Goal: Information Seeking & Learning: Check status

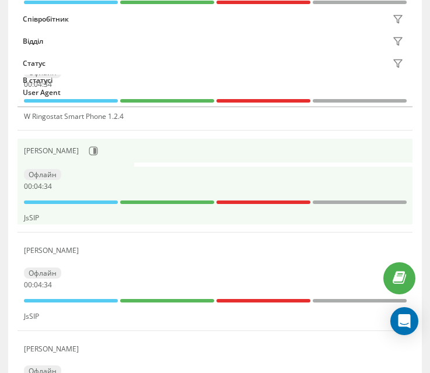
scroll to position [525, 0]
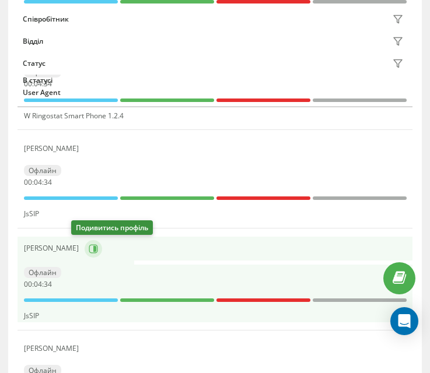
click at [89, 245] on icon at bounding box center [93, 248] width 9 height 9
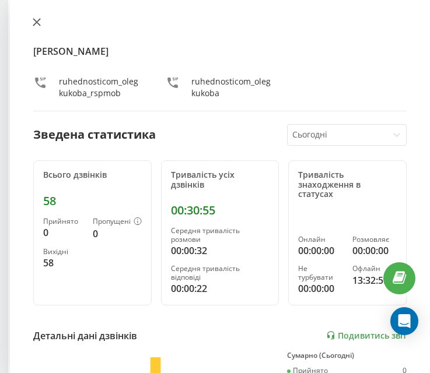
click at [35, 20] on icon at bounding box center [36, 22] width 7 height 7
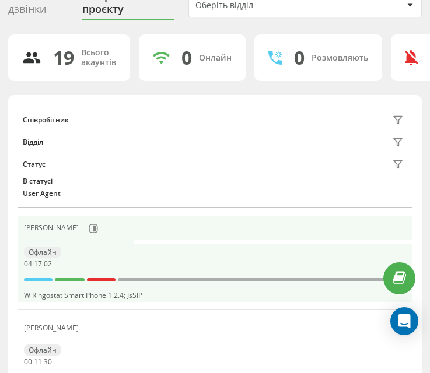
scroll to position [117, 0]
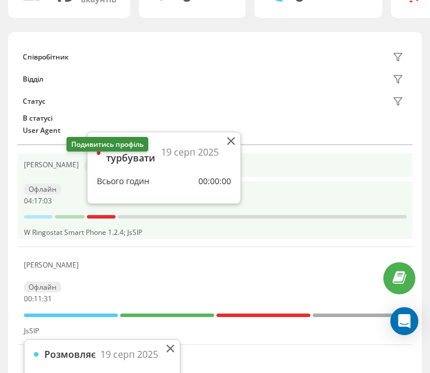
click at [89, 166] on icon at bounding box center [93, 165] width 9 height 9
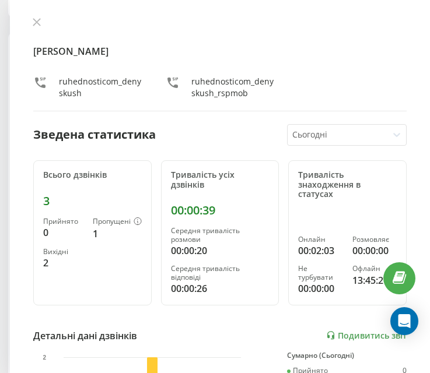
click at [29, 31] on div "Денис Кущ ruhednosticom_denyskush ruhednosticom_denyskush_rspmob Зведена статис…" at bounding box center [220, 186] width 420 height 373
click at [37, 23] on icon at bounding box center [36, 22] width 7 height 7
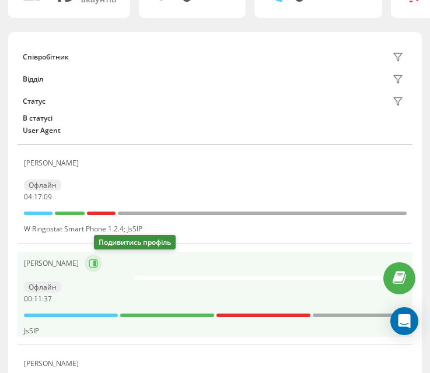
click at [102, 271] on button at bounding box center [94, 264] width 18 height 18
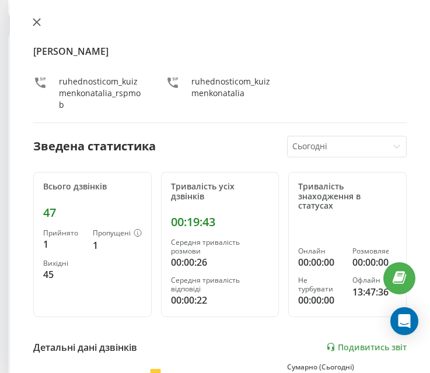
click at [41, 21] on button at bounding box center [36, 23] width 15 height 11
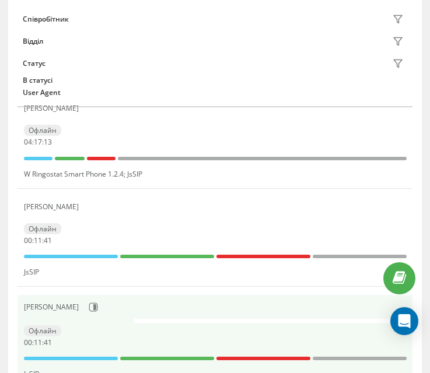
scroll to position [233, 0]
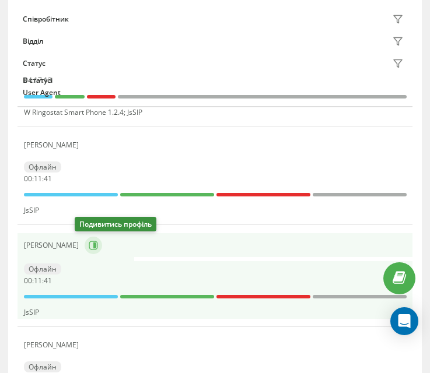
click at [86, 253] on button at bounding box center [94, 246] width 18 height 18
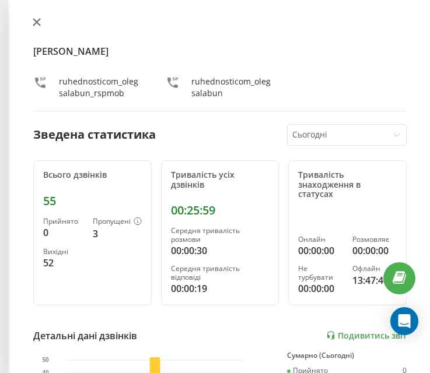
click at [41, 21] on button at bounding box center [36, 23] width 15 height 11
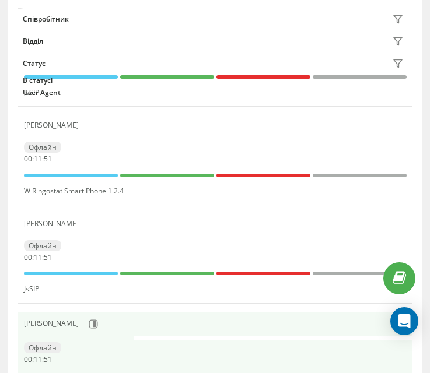
scroll to position [467, 0]
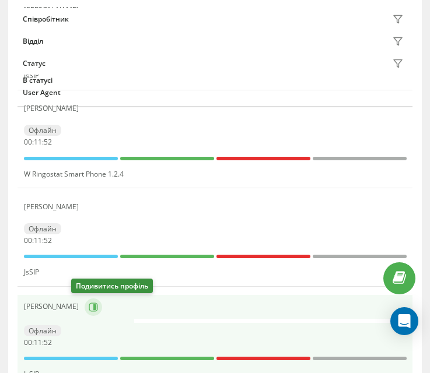
click at [89, 306] on icon at bounding box center [93, 307] width 9 height 9
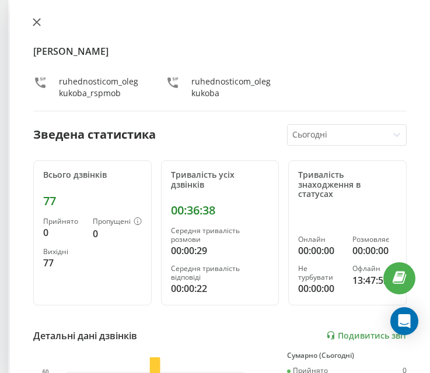
click at [34, 22] on icon at bounding box center [37, 22] width 8 height 8
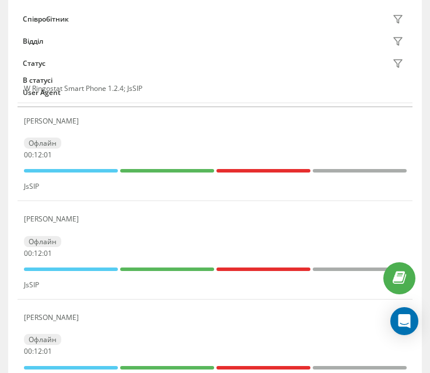
scroll to position [233, 0]
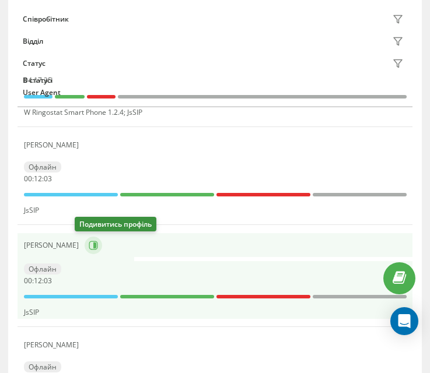
click at [89, 242] on icon at bounding box center [93, 245] width 9 height 9
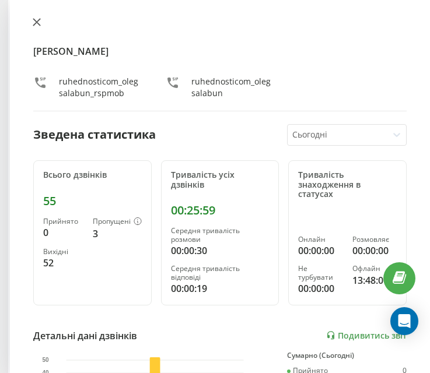
click at [43, 25] on button at bounding box center [36, 23] width 15 height 11
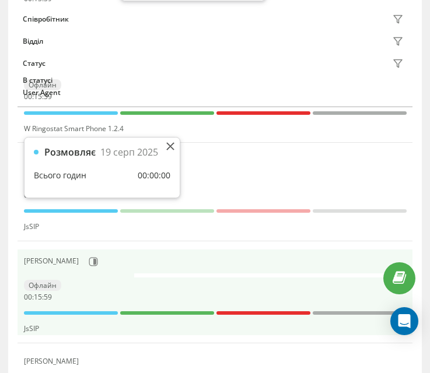
scroll to position [525, 0]
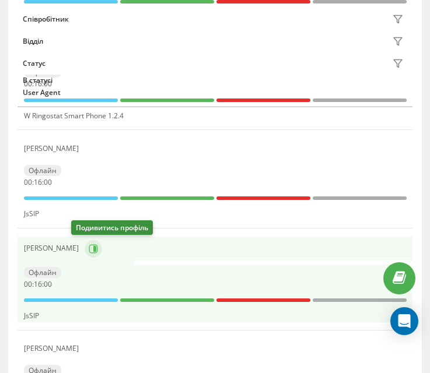
click at [89, 253] on icon at bounding box center [93, 248] width 9 height 9
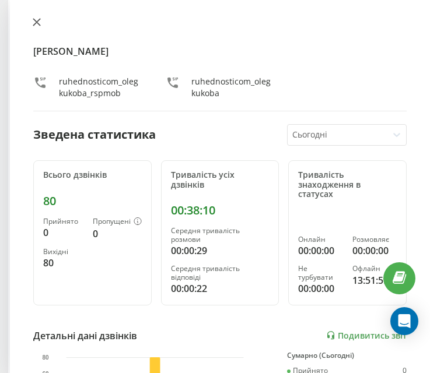
click at [40, 23] on icon at bounding box center [37, 22] width 8 height 8
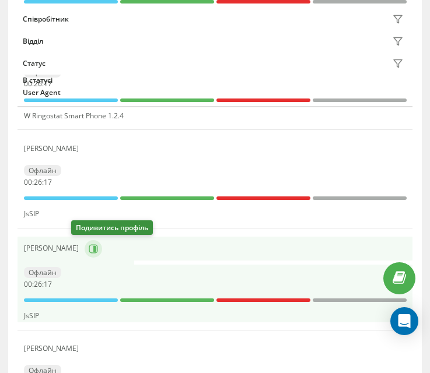
click at [89, 249] on icon at bounding box center [93, 248] width 9 height 9
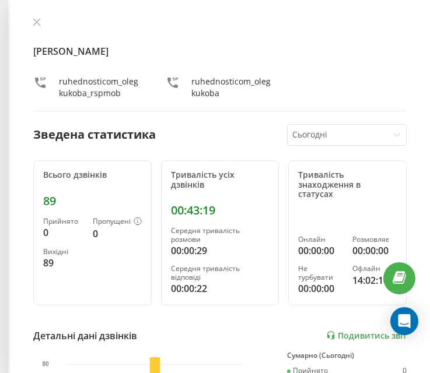
click at [36, 14] on div "Олег Кукоба ruhednosticom_olegkukoba_rspmob ruhednosticom_olegkukoba Зведена ст…" at bounding box center [220, 186] width 420 height 373
click at [37, 28] on button at bounding box center [36, 23] width 15 height 11
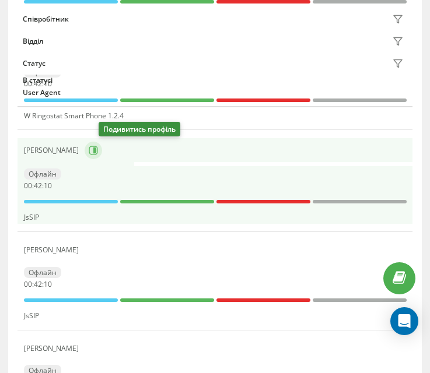
click at [97, 151] on icon at bounding box center [93, 150] width 9 height 9
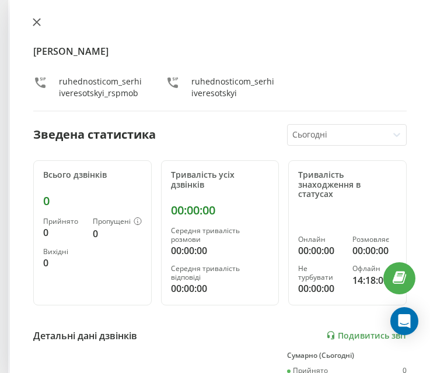
click at [38, 22] on icon at bounding box center [36, 22] width 7 height 7
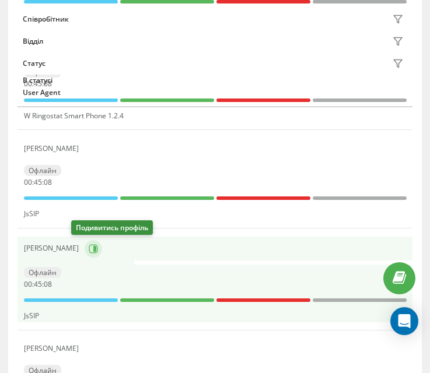
click at [89, 247] on icon at bounding box center [93, 248] width 9 height 9
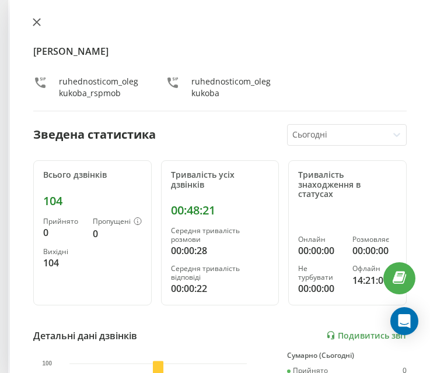
click at [37, 19] on icon at bounding box center [37, 22] width 8 height 8
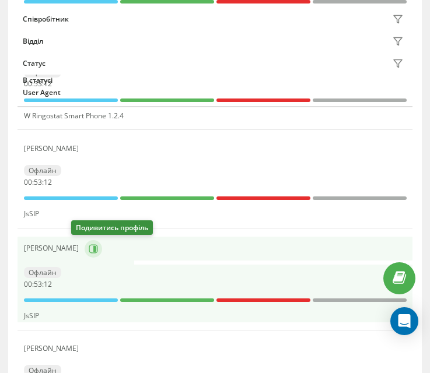
click at [85, 254] on button at bounding box center [94, 249] width 18 height 18
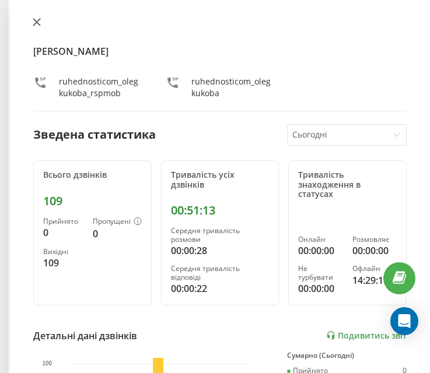
click at [37, 18] on icon at bounding box center [37, 22] width 8 height 8
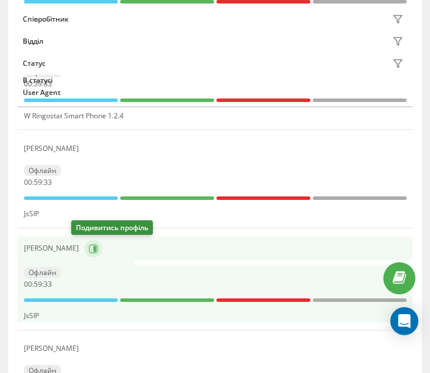
click at [89, 248] on icon at bounding box center [93, 248] width 9 height 9
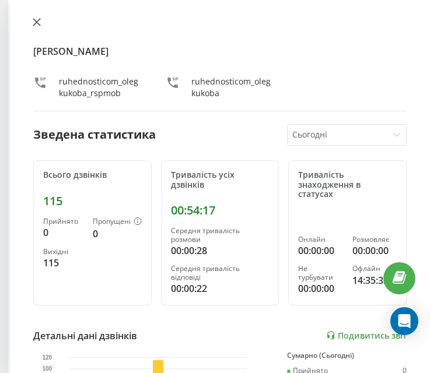
click at [41, 18] on button at bounding box center [36, 23] width 15 height 11
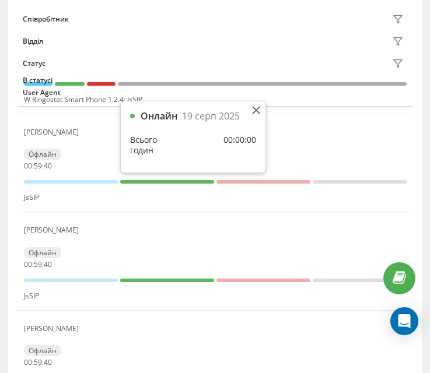
scroll to position [233, 0]
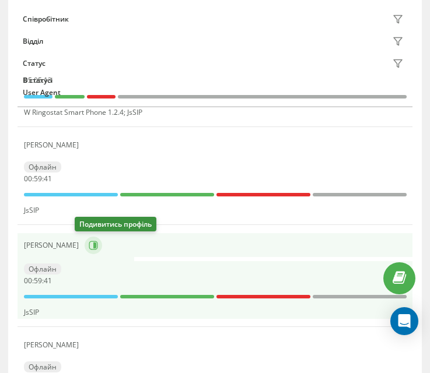
click at [93, 243] on icon at bounding box center [94, 246] width 3 height 6
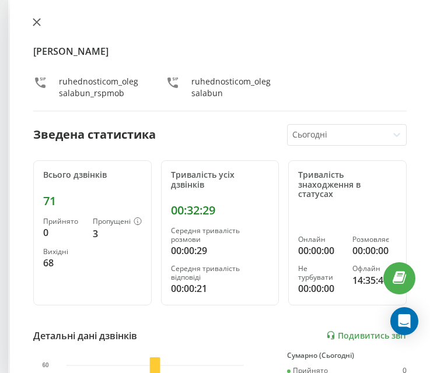
click at [35, 20] on icon at bounding box center [36, 22] width 7 height 7
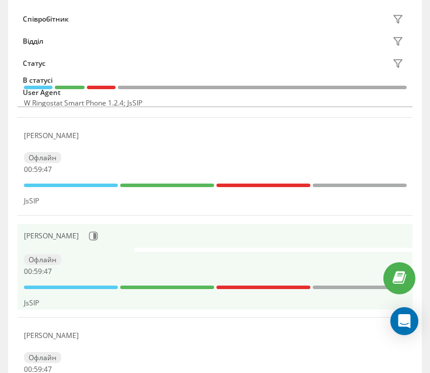
scroll to position [175, 0]
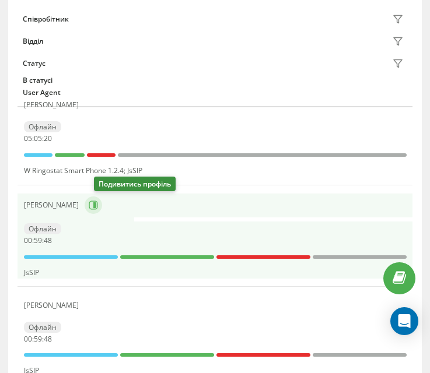
click at [97, 203] on button at bounding box center [94, 206] width 18 height 18
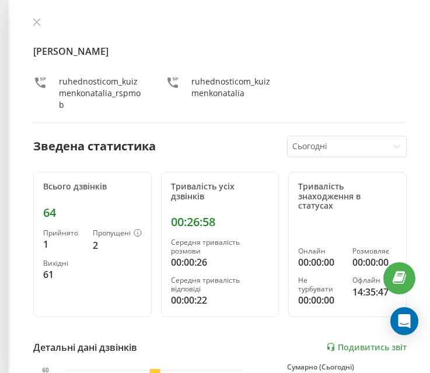
click at [27, 22] on div "Наталія Кузьменко ruhednosticom_kuizmenkonatalia_rspmob ruhednosticom_kuizmenko…" at bounding box center [220, 186] width 420 height 373
click at [39, 20] on icon at bounding box center [36, 22] width 7 height 7
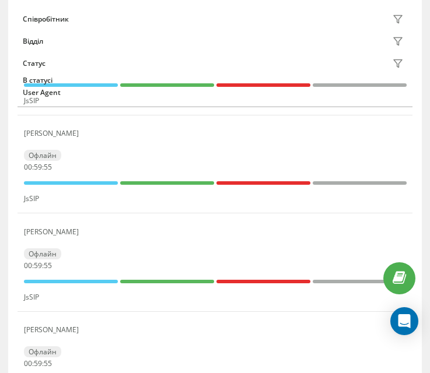
scroll to position [1811, 0]
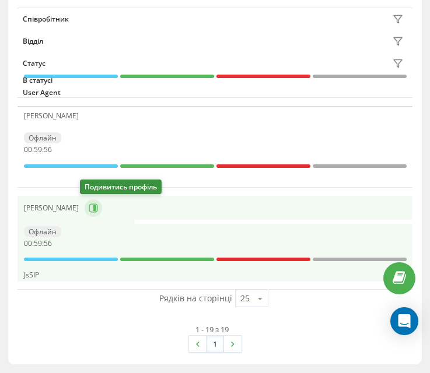
click at [89, 202] on button at bounding box center [94, 209] width 18 height 18
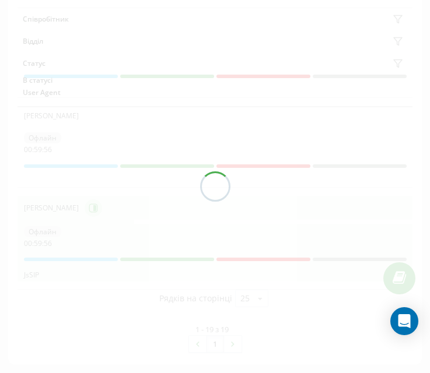
scroll to position [1808, 0]
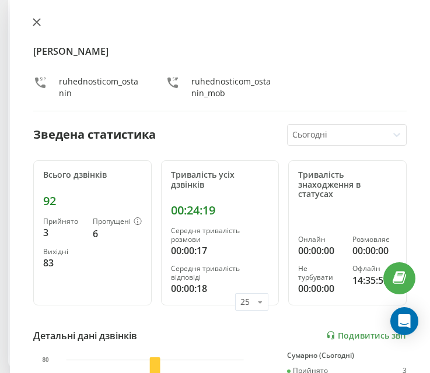
click at [37, 18] on icon at bounding box center [37, 22] width 8 height 8
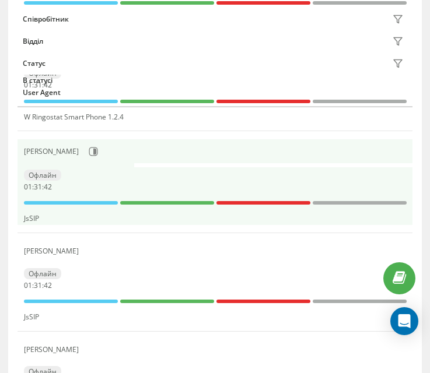
scroll to position [525, 0]
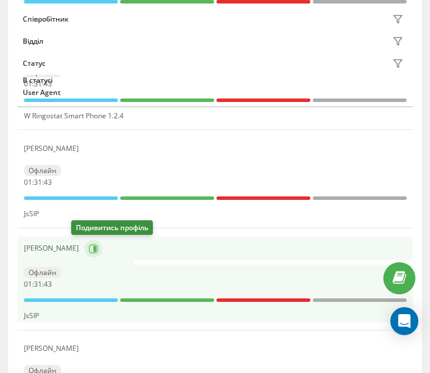
click at [89, 251] on icon at bounding box center [93, 248] width 9 height 9
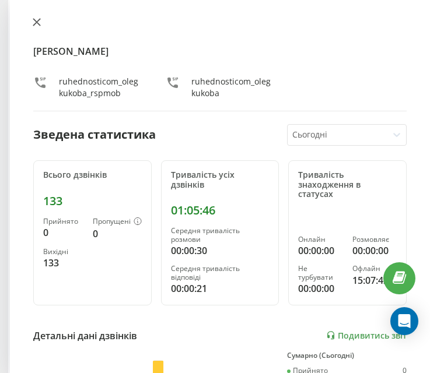
click at [35, 19] on icon at bounding box center [37, 22] width 8 height 8
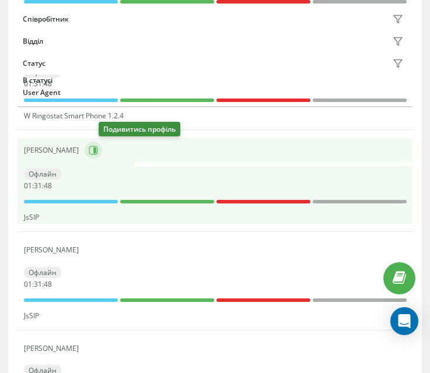
click at [96, 149] on icon at bounding box center [94, 151] width 3 height 6
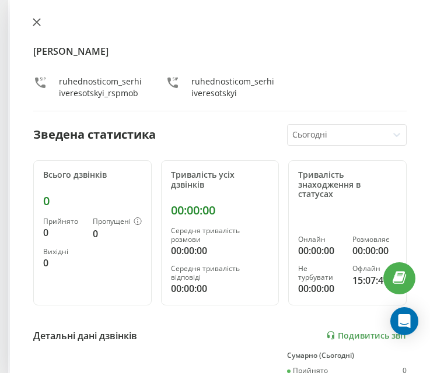
click at [34, 26] on icon at bounding box center [36, 22] width 7 height 7
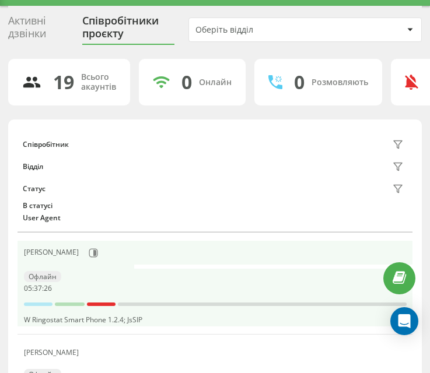
scroll to position [117, 0]
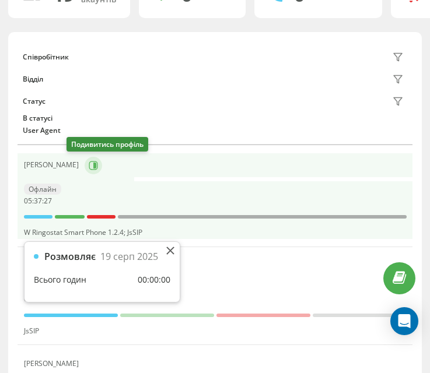
click at [93, 166] on icon at bounding box center [94, 165] width 3 height 6
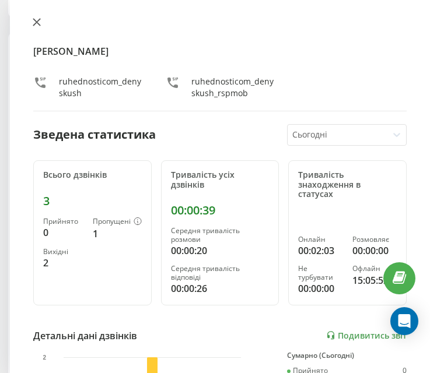
click at [38, 19] on icon at bounding box center [37, 22] width 8 height 8
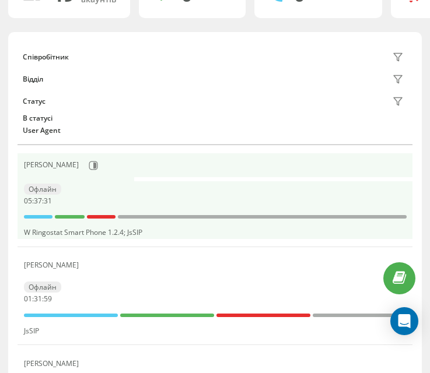
scroll to position [175, 0]
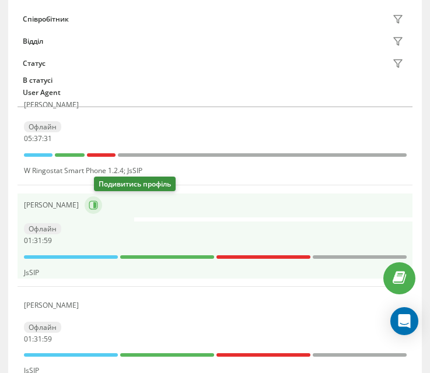
click at [98, 205] on icon at bounding box center [93, 205] width 9 height 9
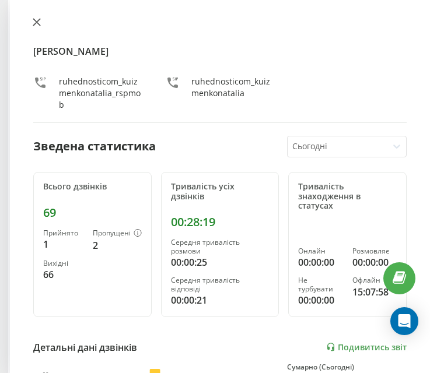
click at [34, 22] on icon at bounding box center [37, 22] width 8 height 8
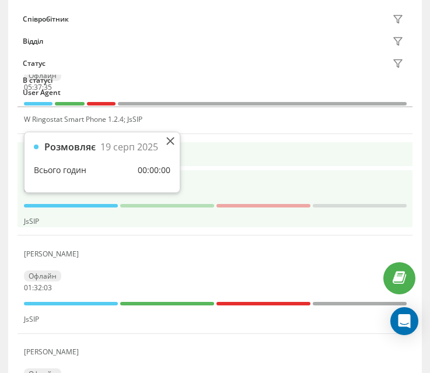
scroll to position [233, 0]
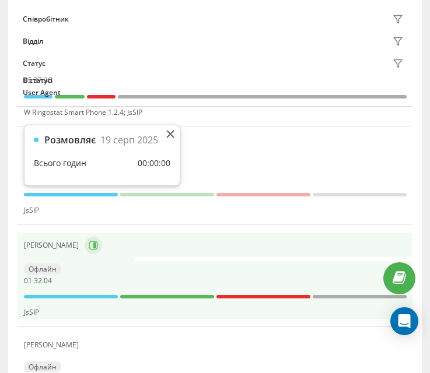
click at [89, 248] on icon at bounding box center [93, 245] width 9 height 9
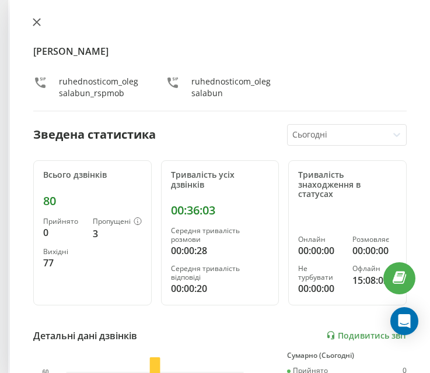
click at [40, 20] on icon at bounding box center [37, 22] width 8 height 8
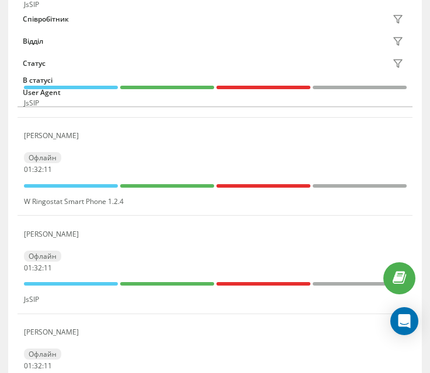
scroll to position [467, 0]
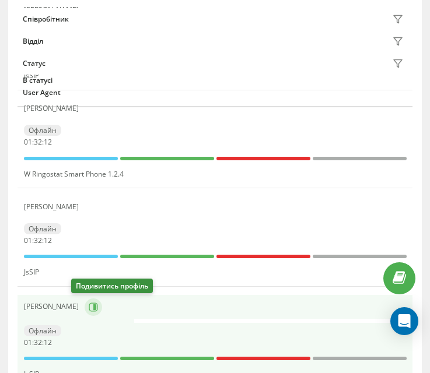
click at [89, 308] on icon at bounding box center [93, 307] width 9 height 9
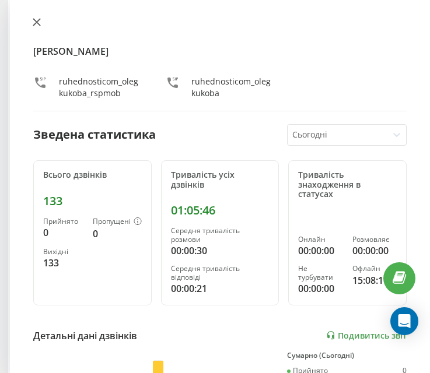
click at [40, 18] on button at bounding box center [36, 23] width 15 height 11
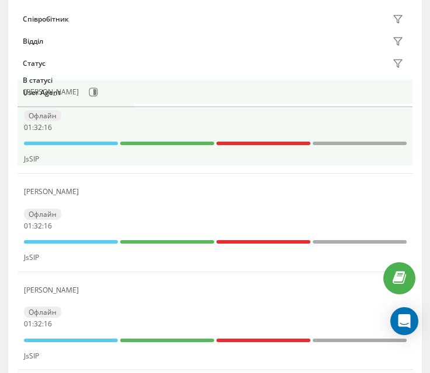
scroll to position [642, 0]
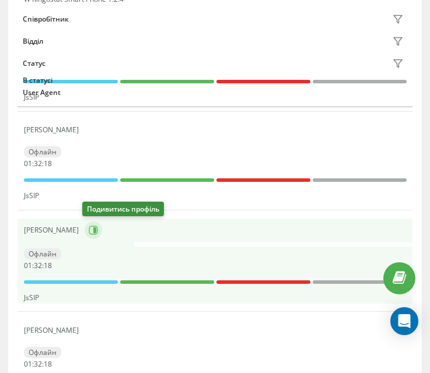
click at [92, 234] on icon at bounding box center [93, 230] width 9 height 9
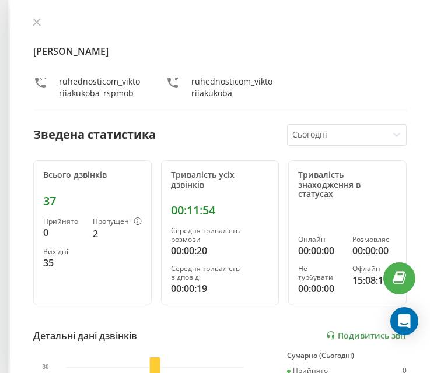
click at [37, 28] on button at bounding box center [36, 23] width 15 height 11
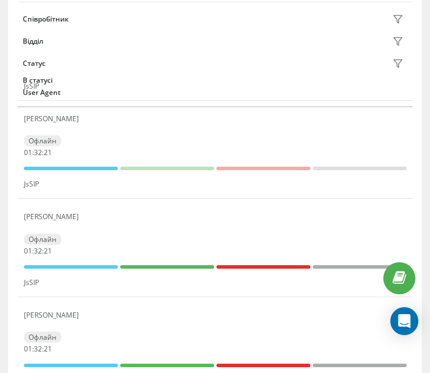
scroll to position [759, 0]
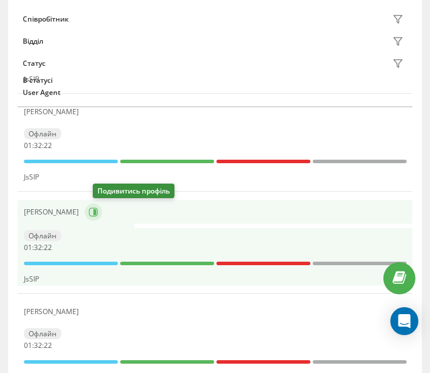
click at [98, 215] on icon at bounding box center [93, 212] width 9 height 9
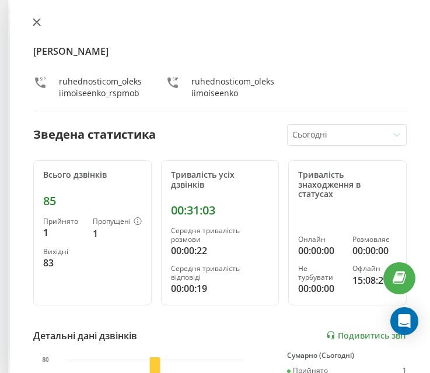
click at [38, 20] on icon at bounding box center [37, 22] width 8 height 8
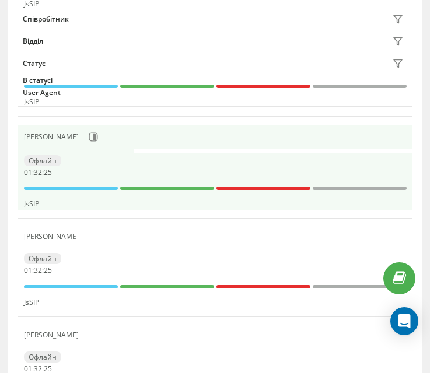
scroll to position [875, 0]
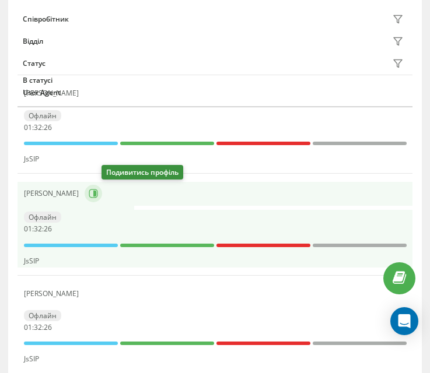
click at [98, 193] on icon at bounding box center [93, 193] width 9 height 9
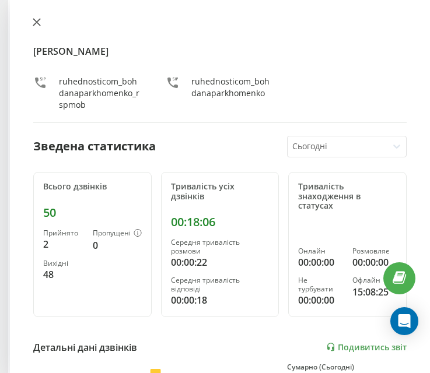
click at [34, 26] on icon at bounding box center [36, 22] width 7 height 7
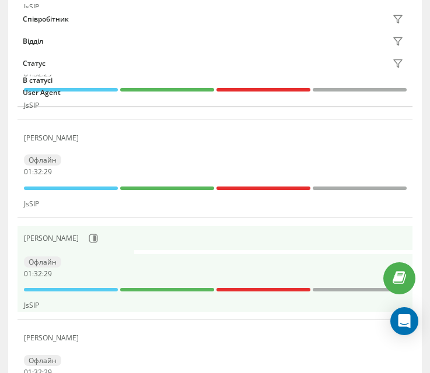
scroll to position [934, 0]
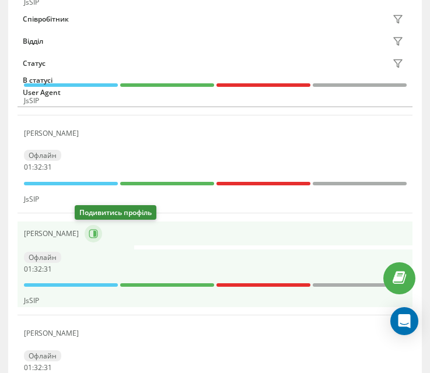
click at [89, 232] on icon at bounding box center [93, 233] width 9 height 9
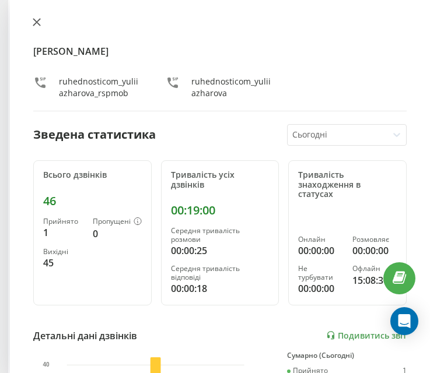
click at [32, 21] on button at bounding box center [36, 23] width 15 height 11
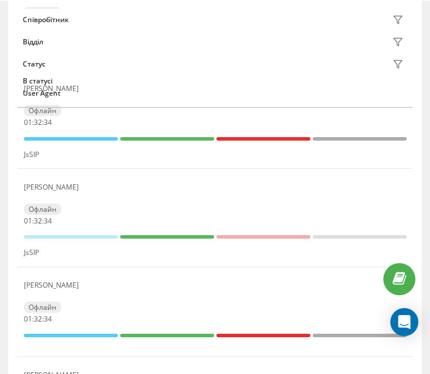
scroll to position [1050, 0]
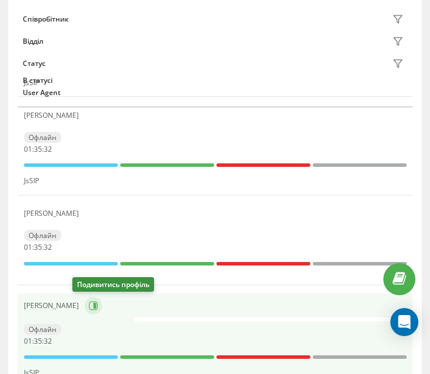
click at [89, 301] on icon at bounding box center [93, 305] width 9 height 9
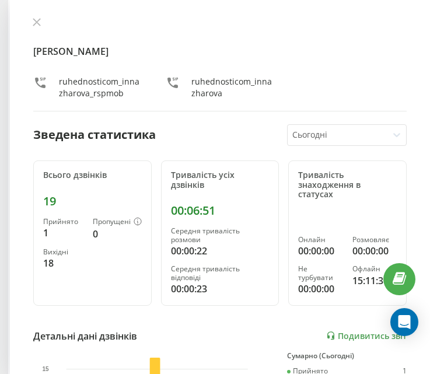
click at [39, 30] on div "Інна Жарова ruhednosticom_innazharova_rspmob ruhednosticom_innazharova" at bounding box center [219, 65] width 373 height 94
click at [37, 22] on icon at bounding box center [36, 22] width 7 height 7
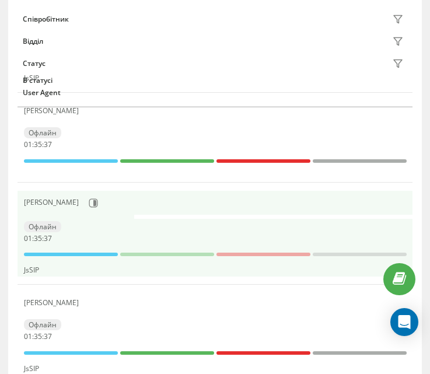
scroll to position [1342, 0]
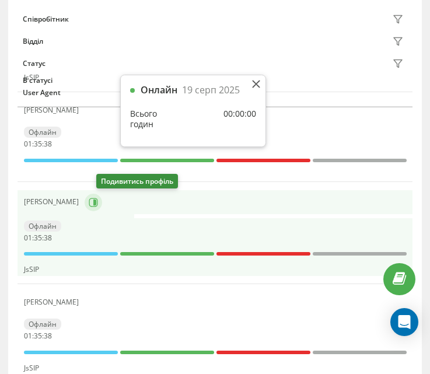
click at [96, 203] on icon at bounding box center [94, 202] width 3 height 6
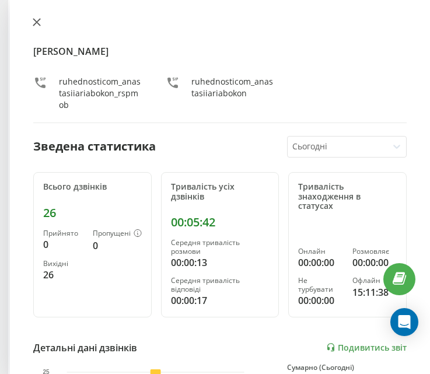
click at [37, 23] on icon at bounding box center [37, 22] width 8 height 8
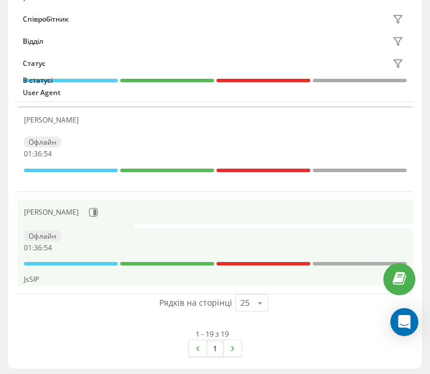
scroll to position [1811, 0]
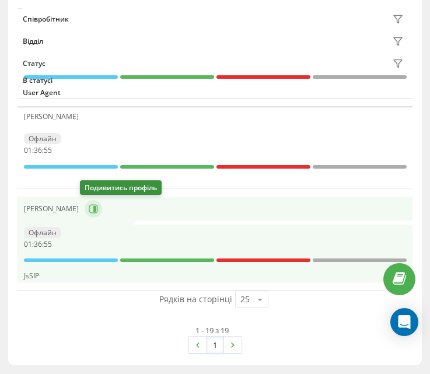
click at [93, 209] on icon at bounding box center [94, 209] width 3 height 6
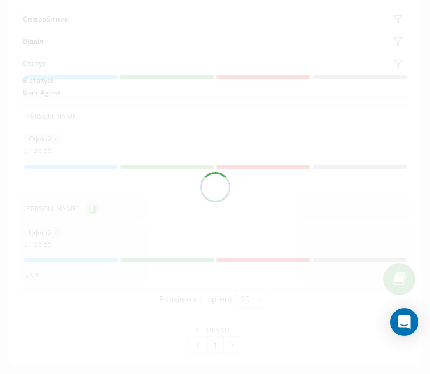
scroll to position [1807, 0]
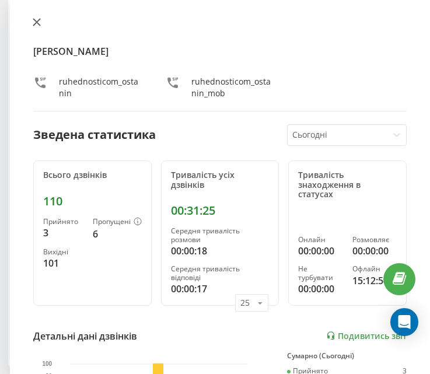
click at [32, 24] on button at bounding box center [36, 23] width 15 height 11
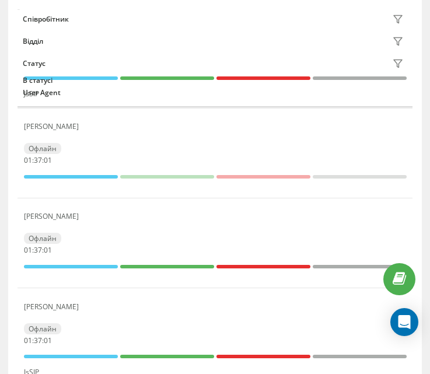
scroll to position [1690, 0]
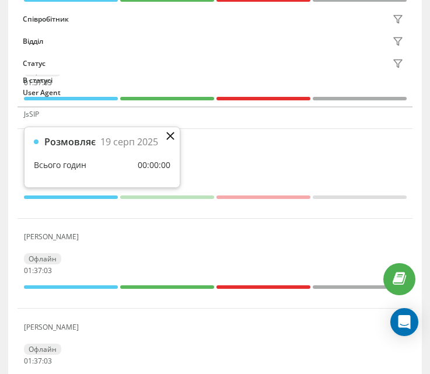
click at [170, 135] on icon at bounding box center [170, 135] width 7 height 7
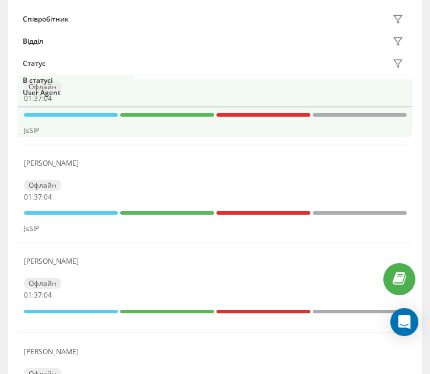
scroll to position [1515, 0]
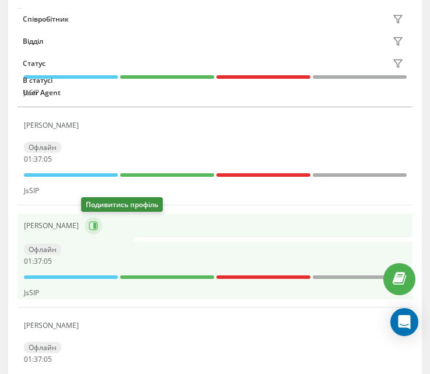
click at [89, 225] on icon at bounding box center [93, 225] width 9 height 9
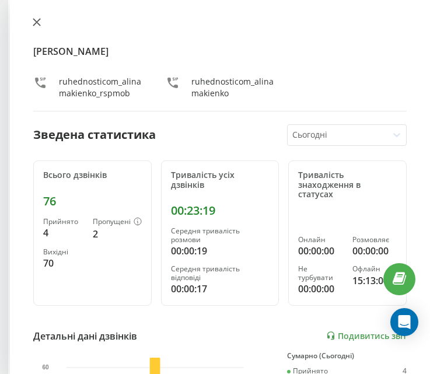
click at [32, 22] on button at bounding box center [36, 23] width 15 height 11
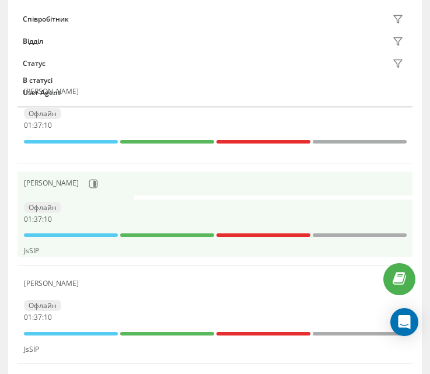
scroll to position [1340, 0]
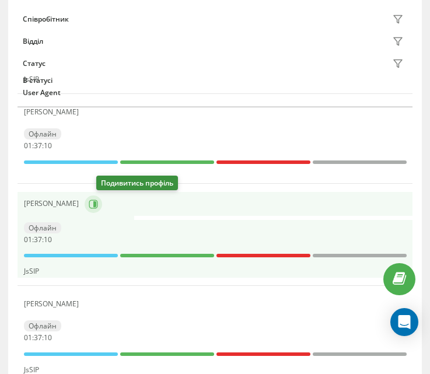
click at [98, 204] on icon at bounding box center [93, 204] width 9 height 9
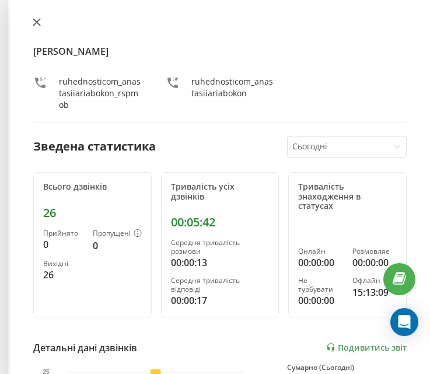
click at [34, 22] on icon at bounding box center [37, 22] width 8 height 8
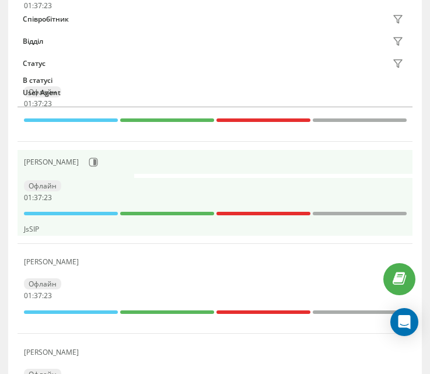
scroll to position [1165, 0]
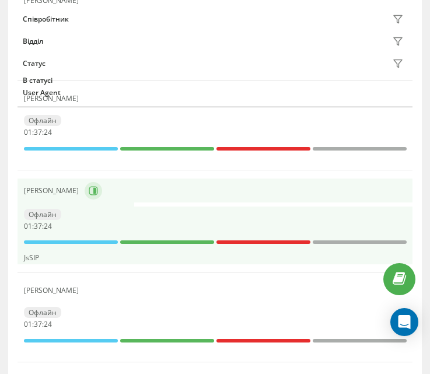
click at [93, 190] on icon at bounding box center [94, 191] width 3 height 6
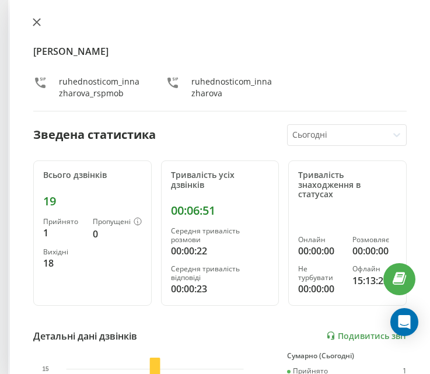
click at [36, 24] on icon at bounding box center [36, 22] width 7 height 7
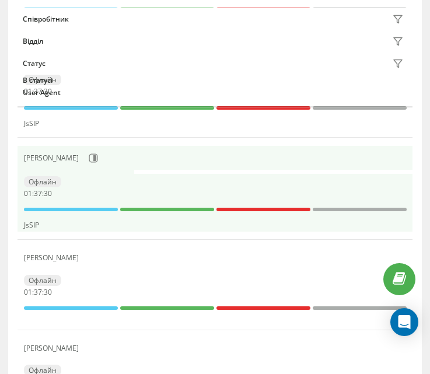
scroll to position [990, 0]
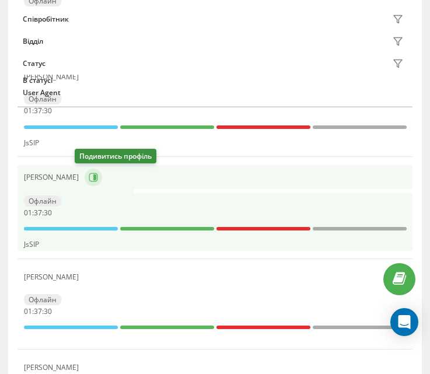
click at [89, 180] on icon at bounding box center [93, 177] width 9 height 9
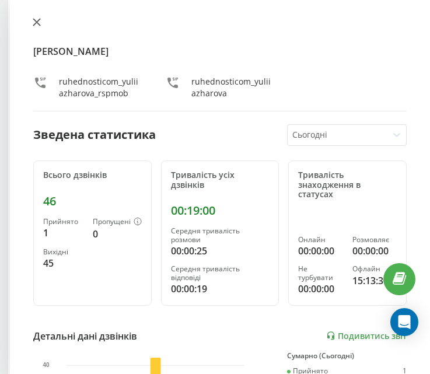
click at [34, 25] on icon at bounding box center [36, 22] width 7 height 7
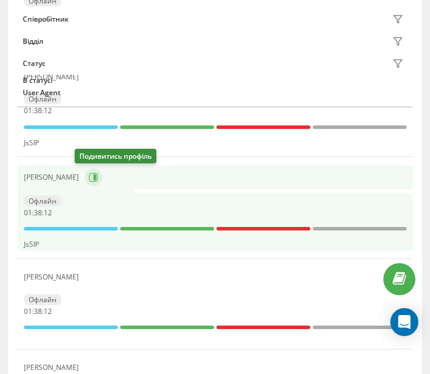
click at [89, 177] on icon at bounding box center [93, 177] width 9 height 9
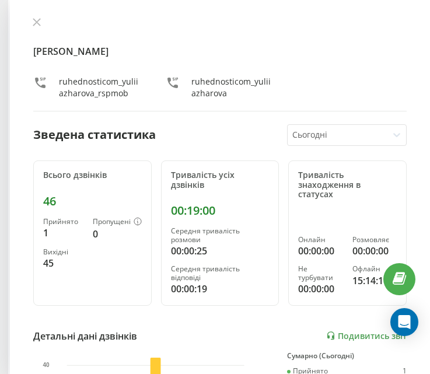
click at [36, 16] on div "Юлія Жарова ruhednosticom_yuliiazharova_rspmob ruhednosticom_yuliiazharova Звед…" at bounding box center [220, 187] width 420 height 374
click at [37, 27] on button at bounding box center [36, 23] width 15 height 11
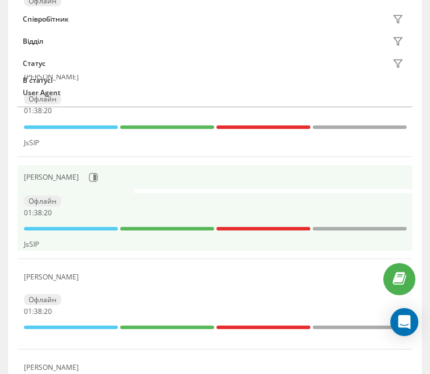
scroll to position [873, 0]
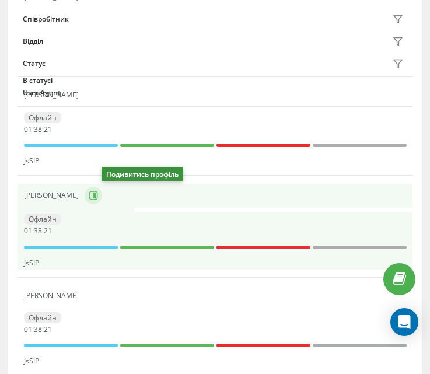
click at [98, 195] on icon at bounding box center [93, 195] width 9 height 9
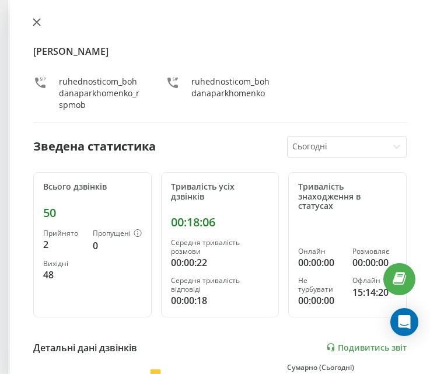
click at [33, 19] on icon at bounding box center [36, 22] width 7 height 7
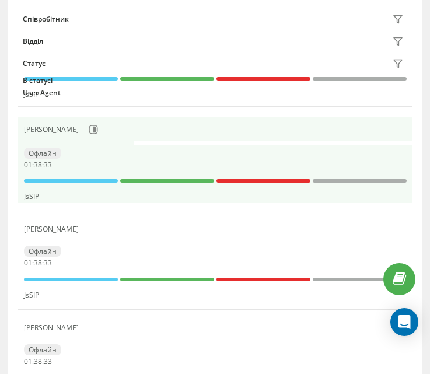
scroll to position [815, 0]
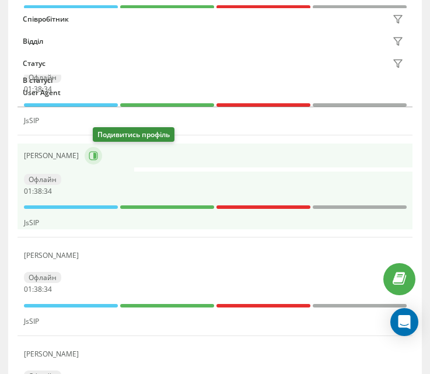
click at [97, 160] on icon at bounding box center [93, 155] width 9 height 9
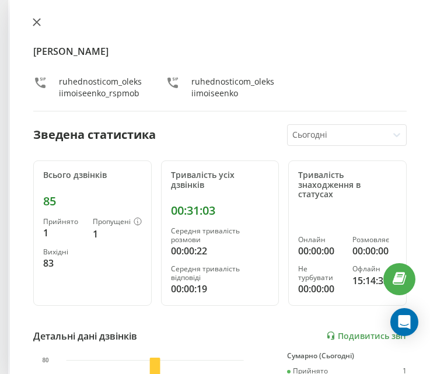
click at [37, 25] on icon at bounding box center [37, 22] width 8 height 8
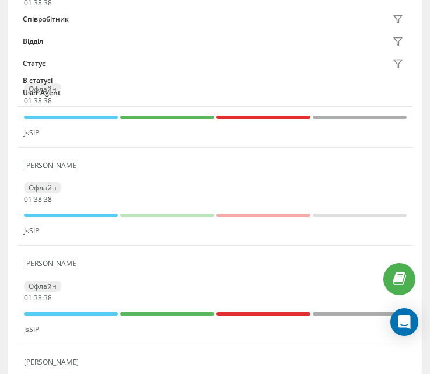
scroll to position [698, 0]
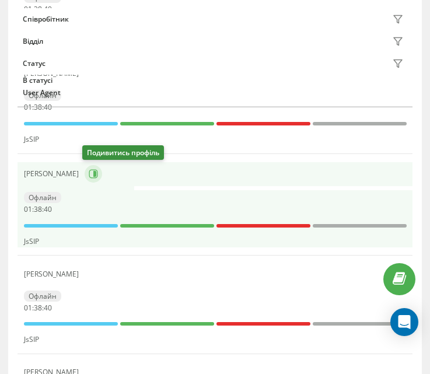
click at [89, 175] on icon at bounding box center [93, 173] width 9 height 9
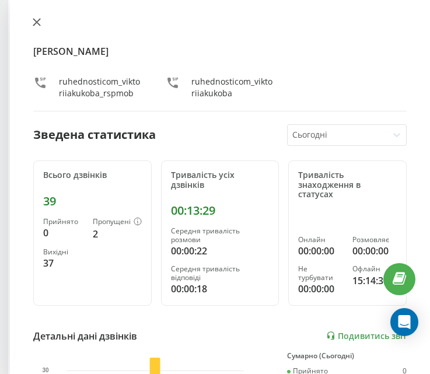
click at [33, 18] on icon at bounding box center [37, 22] width 8 height 8
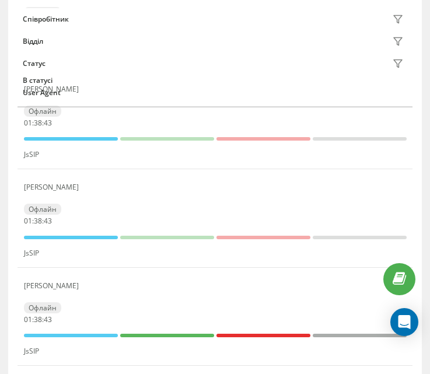
scroll to position [582, 0]
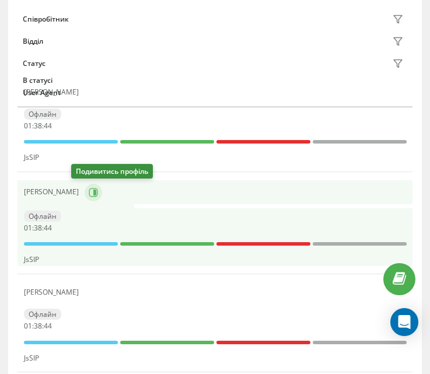
click at [89, 194] on icon at bounding box center [93, 192] width 9 height 9
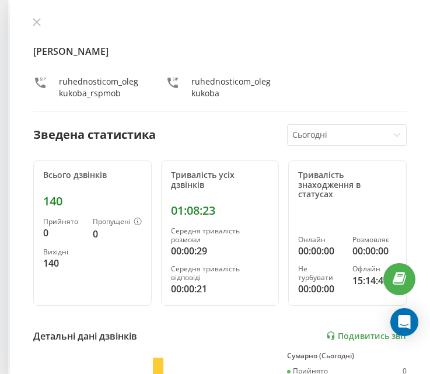
click at [37, 26] on button at bounding box center [36, 23] width 15 height 11
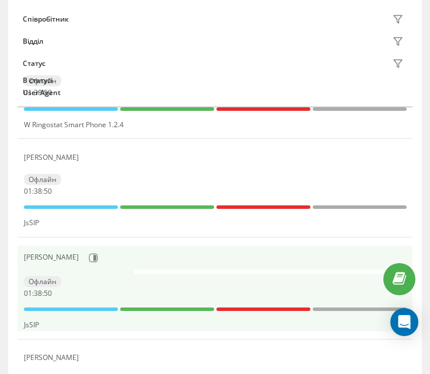
scroll to position [523, 0]
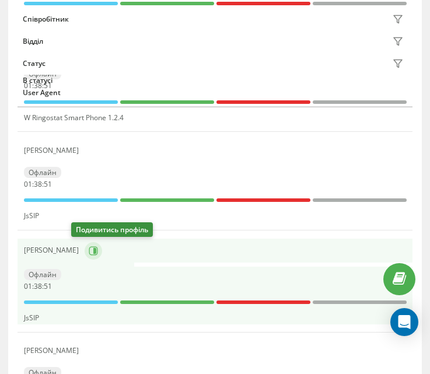
click at [89, 250] on icon at bounding box center [93, 250] width 9 height 9
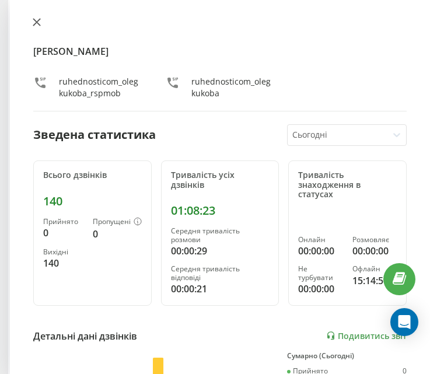
click at [32, 22] on button at bounding box center [36, 23] width 15 height 11
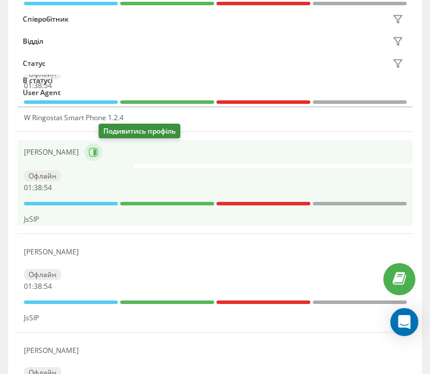
click at [96, 151] on icon at bounding box center [94, 152] width 3 height 6
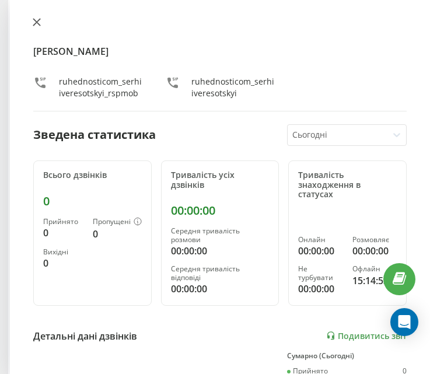
click at [41, 25] on button at bounding box center [36, 23] width 15 height 11
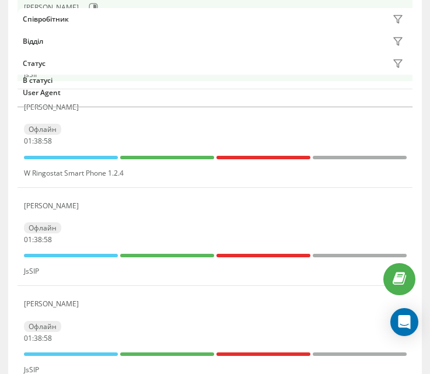
scroll to position [348, 0]
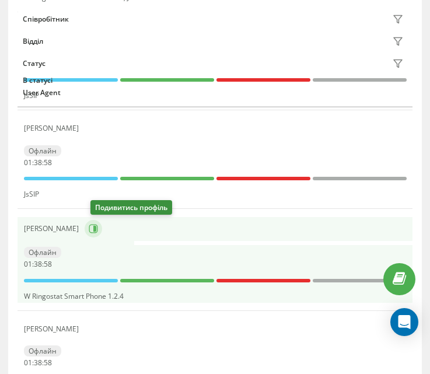
click at [93, 225] on button at bounding box center [94, 229] width 18 height 18
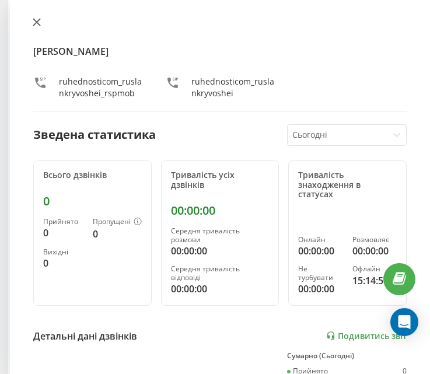
click at [38, 20] on icon at bounding box center [37, 22] width 8 height 8
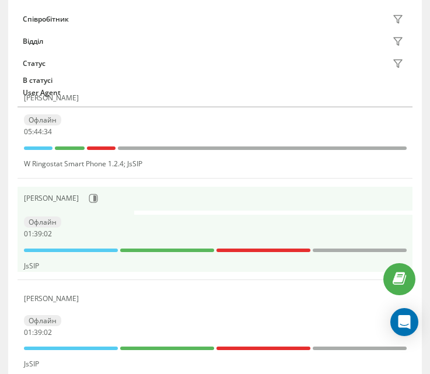
scroll to position [173, 0]
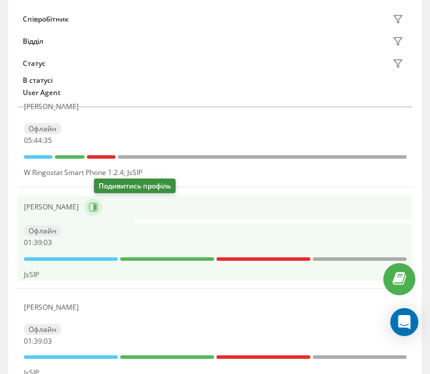
click at [98, 209] on icon at bounding box center [93, 206] width 9 height 9
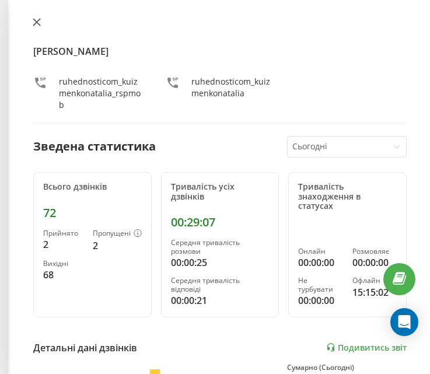
click at [36, 22] on icon at bounding box center [36, 22] width 7 height 7
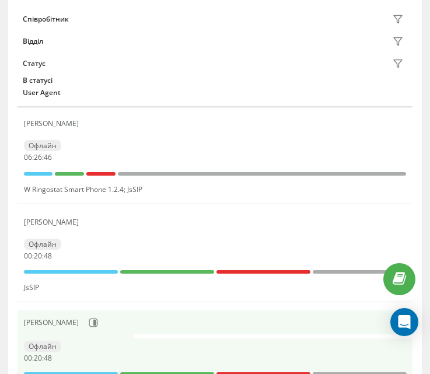
scroll to position [173, 0]
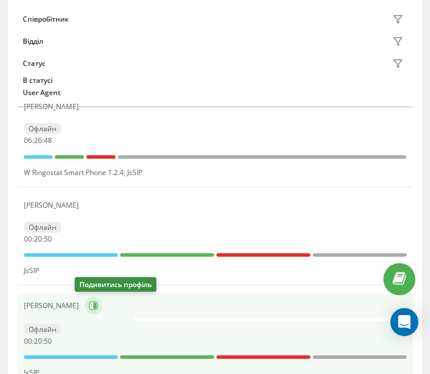
click at [89, 301] on icon at bounding box center [93, 305] width 9 height 9
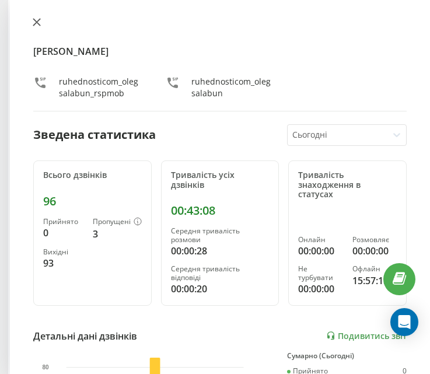
click at [34, 23] on icon at bounding box center [37, 22] width 8 height 8
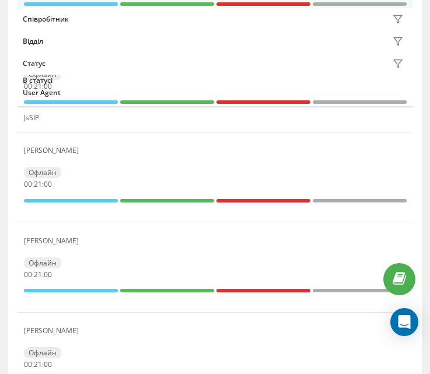
scroll to position [1807, 0]
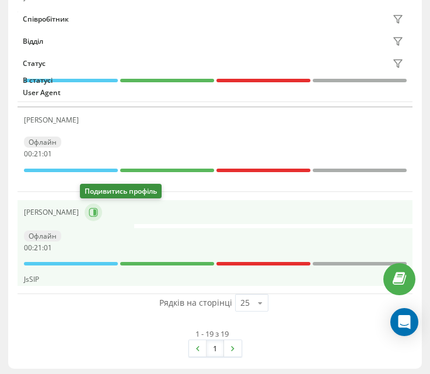
click at [88, 207] on button at bounding box center [94, 213] width 18 height 18
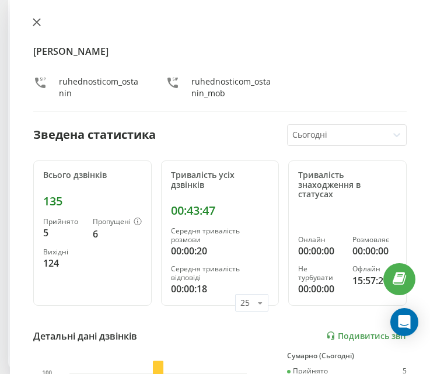
click at [40, 26] on icon at bounding box center [36, 22] width 7 height 7
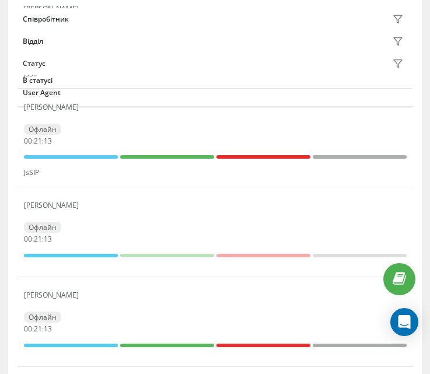
scroll to position [1574, 0]
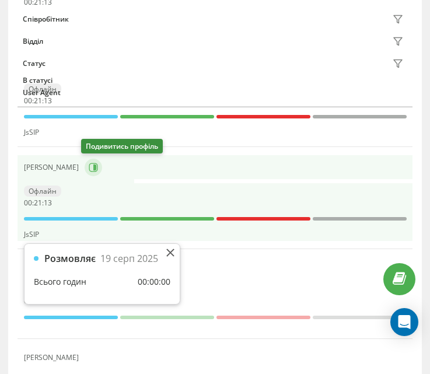
click at [93, 163] on icon at bounding box center [93, 167] width 9 height 9
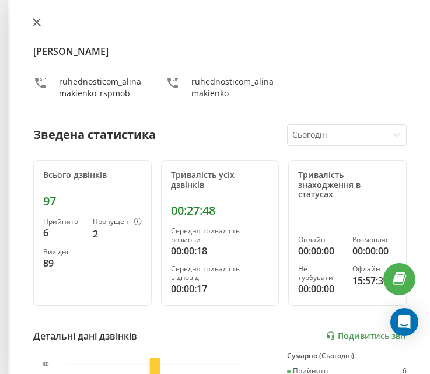
click at [38, 23] on icon at bounding box center [36, 22] width 7 height 7
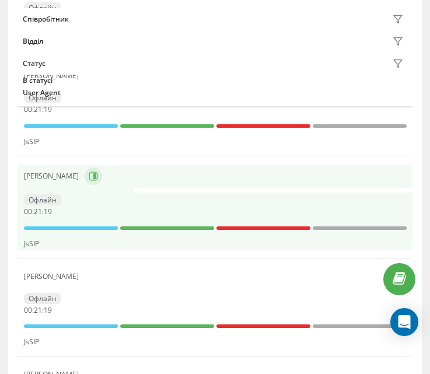
scroll to position [1399, 0]
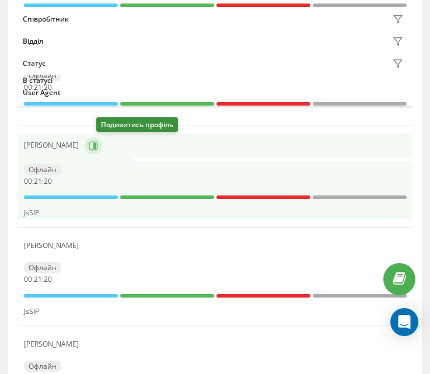
click at [98, 146] on icon at bounding box center [93, 145] width 9 height 9
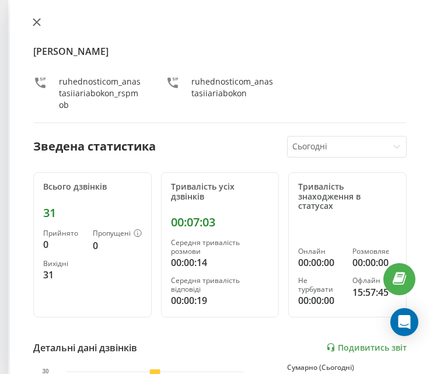
click at [38, 19] on icon at bounding box center [37, 22] width 8 height 8
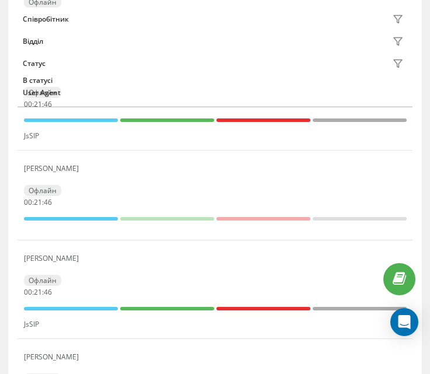
scroll to position [1224, 0]
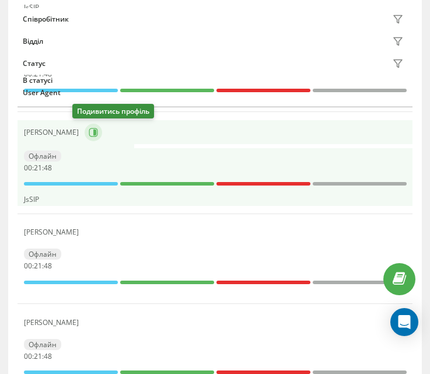
click at [89, 131] on icon at bounding box center [93, 132] width 9 height 9
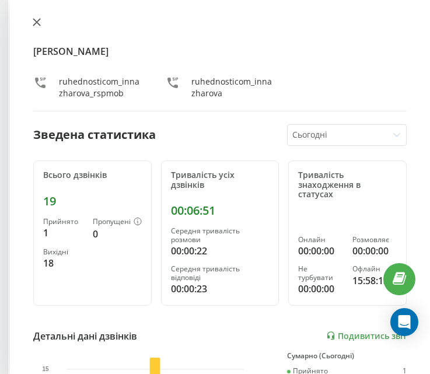
click at [40, 22] on icon at bounding box center [37, 22] width 8 height 8
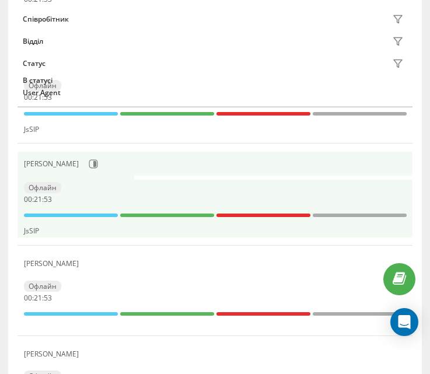
scroll to position [990, 0]
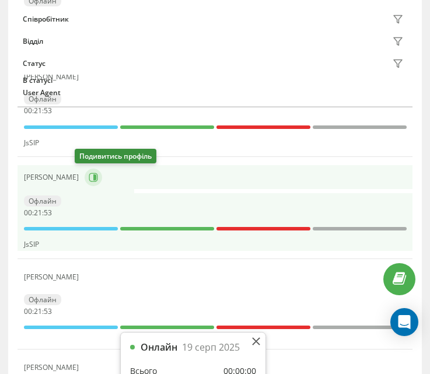
click at [89, 174] on icon at bounding box center [93, 177] width 9 height 9
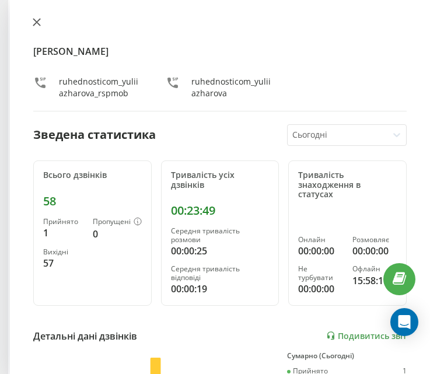
click at [43, 22] on button at bounding box center [36, 23] width 15 height 11
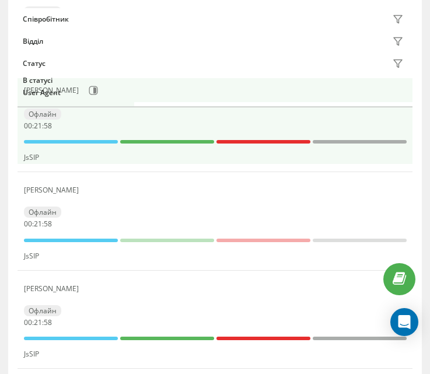
scroll to position [873, 0]
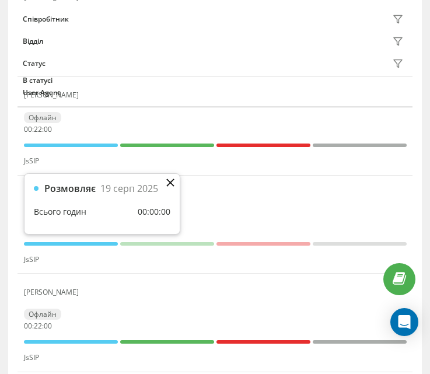
click at [173, 181] on icon at bounding box center [170, 183] width 8 height 8
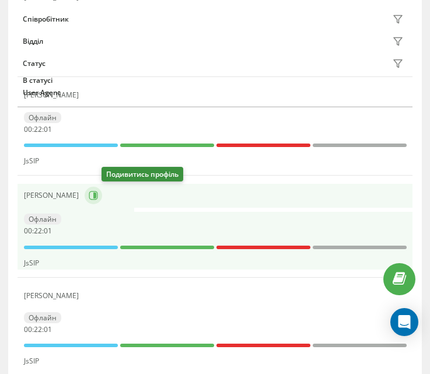
click at [98, 193] on icon at bounding box center [93, 195] width 9 height 9
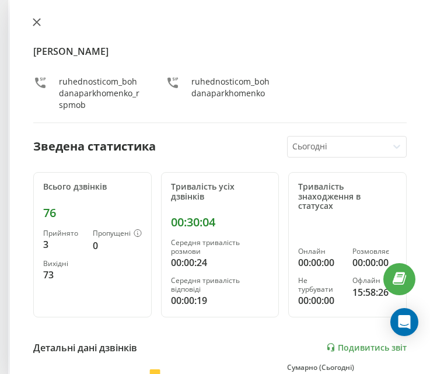
click at [39, 23] on icon at bounding box center [37, 22] width 8 height 8
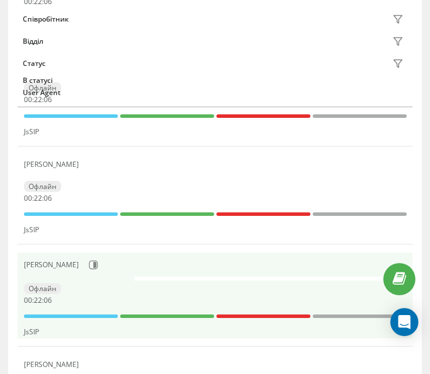
scroll to position [698, 0]
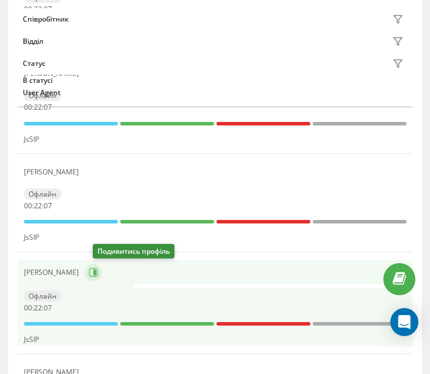
click at [98, 275] on icon at bounding box center [93, 272] width 9 height 9
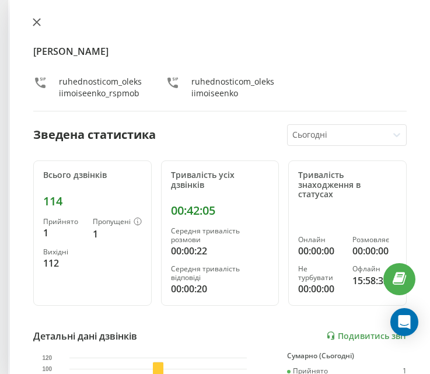
click at [36, 20] on icon at bounding box center [36, 22] width 7 height 7
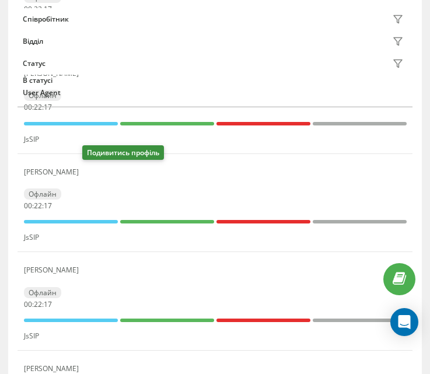
click at [89, 172] on icon at bounding box center [91, 171] width 9 height 9
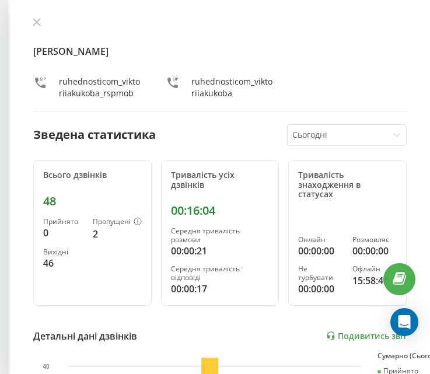
scroll to position [640, 0]
click at [39, 23] on icon at bounding box center [37, 22] width 8 height 8
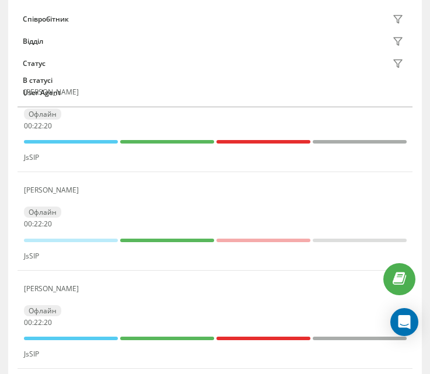
scroll to position [523, 0]
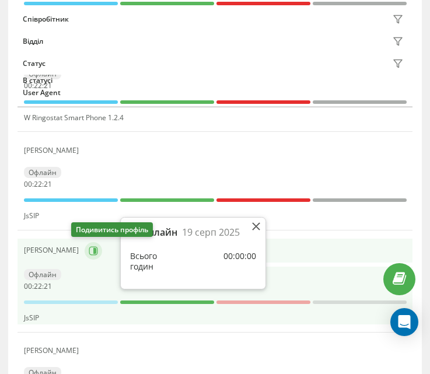
click at [89, 247] on icon at bounding box center [93, 250] width 9 height 9
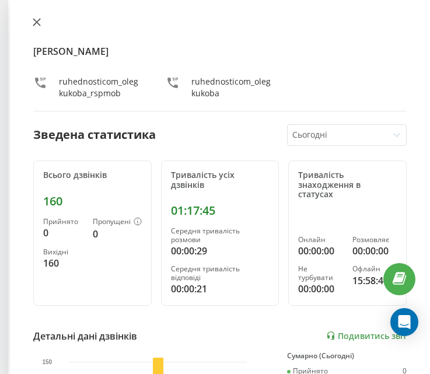
click at [35, 21] on icon at bounding box center [36, 22] width 7 height 7
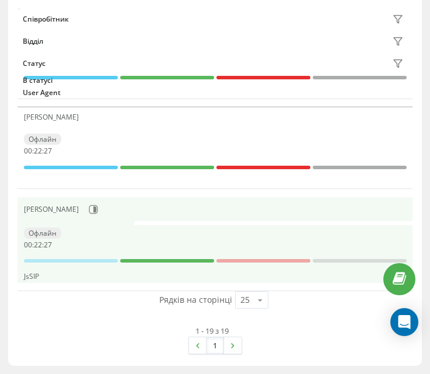
scroll to position [1811, 0]
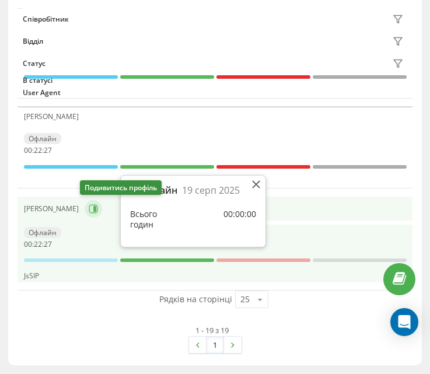
click at [93, 208] on icon at bounding box center [94, 209] width 3 height 6
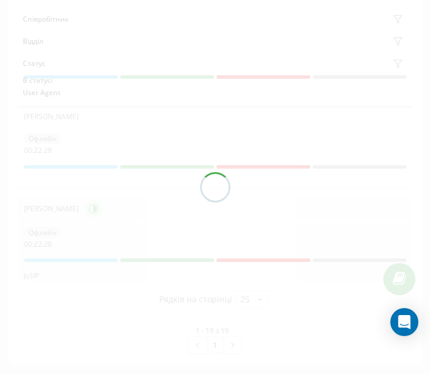
scroll to position [1807, 0]
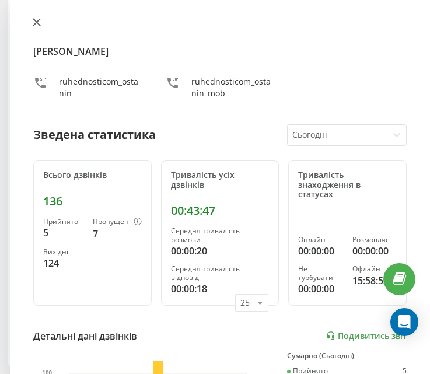
click at [40, 21] on icon at bounding box center [37, 22] width 8 height 8
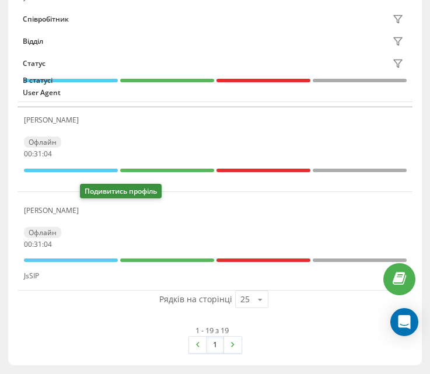
click at [92, 211] on icon at bounding box center [93, 211] width 3 height 6
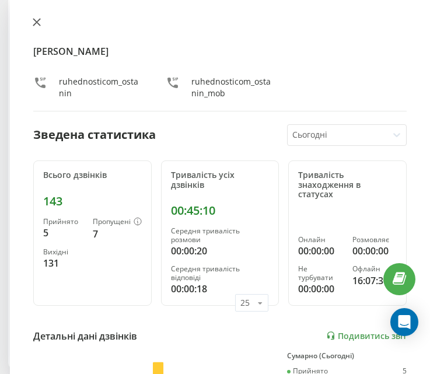
click at [34, 19] on icon at bounding box center [36, 22] width 7 height 7
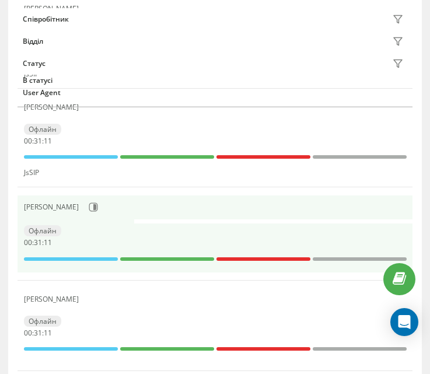
scroll to position [1574, 0]
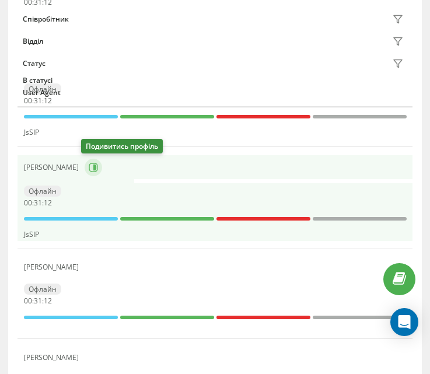
click at [91, 170] on icon at bounding box center [93, 167] width 9 height 9
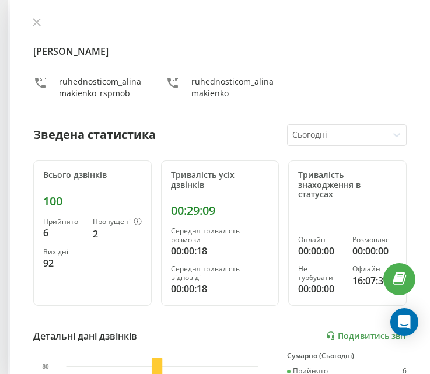
click at [26, 20] on div "Аліна Мак'єнко ruhednosticom_alinamakienko_rspmob ruhednosticom_alinamakienko З…" at bounding box center [220, 187] width 420 height 374
click at [37, 25] on icon at bounding box center [37, 22] width 8 height 8
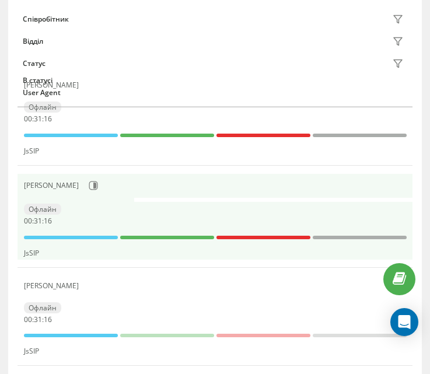
scroll to position [1399, 0]
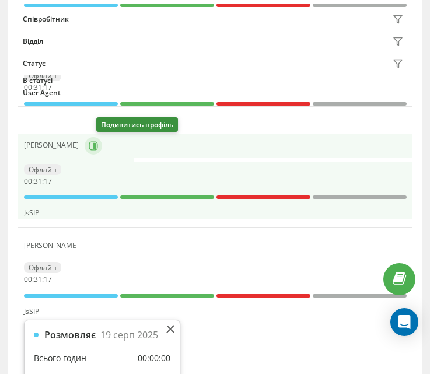
click at [101, 152] on button at bounding box center [94, 146] width 18 height 18
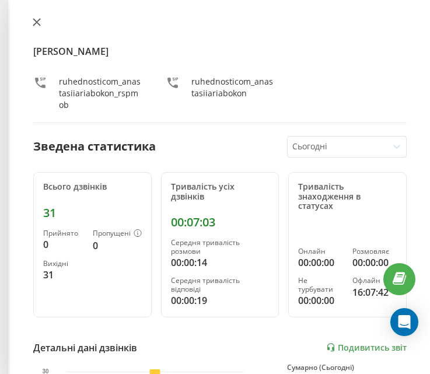
click at [41, 18] on button at bounding box center [36, 23] width 15 height 11
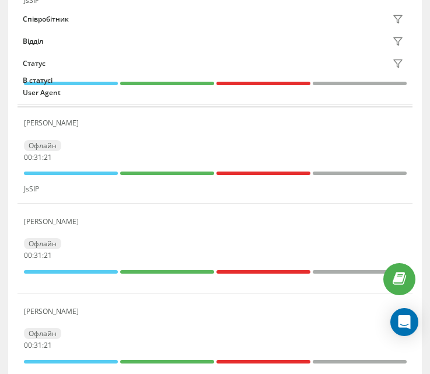
scroll to position [1224, 0]
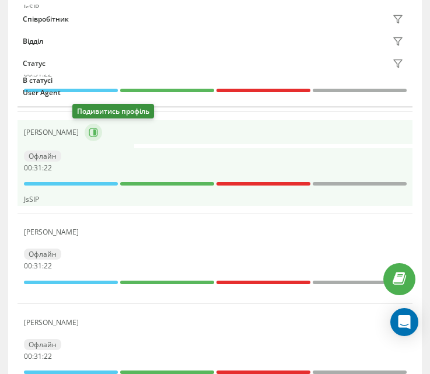
click at [89, 128] on icon at bounding box center [93, 132] width 9 height 9
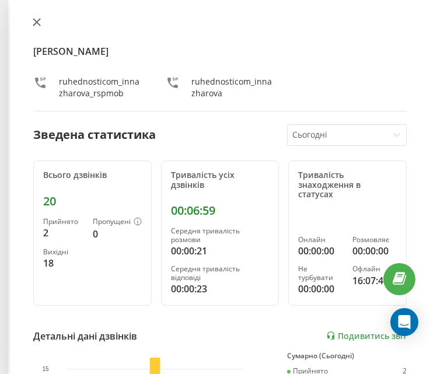
click at [43, 24] on button at bounding box center [36, 23] width 15 height 11
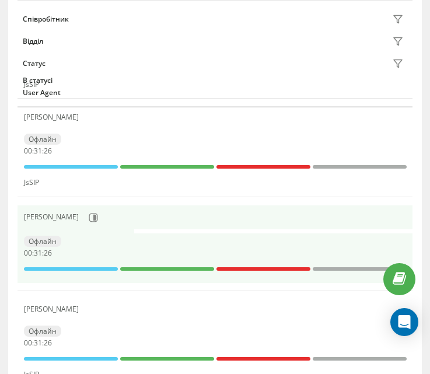
scroll to position [990, 0]
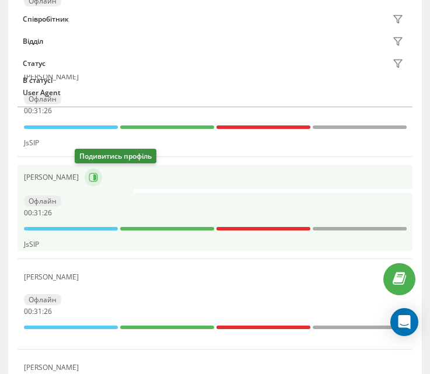
click at [85, 173] on button at bounding box center [94, 178] width 18 height 18
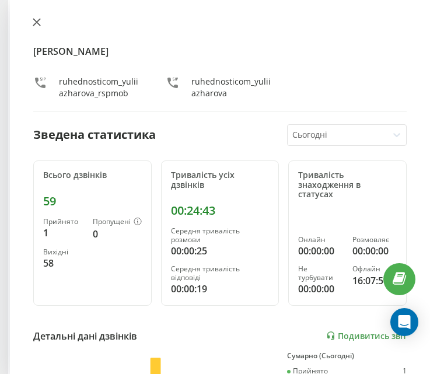
click at [37, 20] on icon at bounding box center [37, 22] width 8 height 8
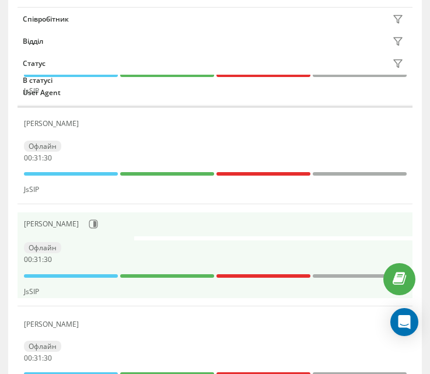
scroll to position [815, 0]
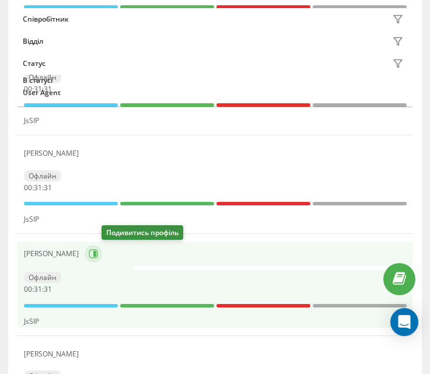
click at [102, 254] on button at bounding box center [94, 254] width 18 height 18
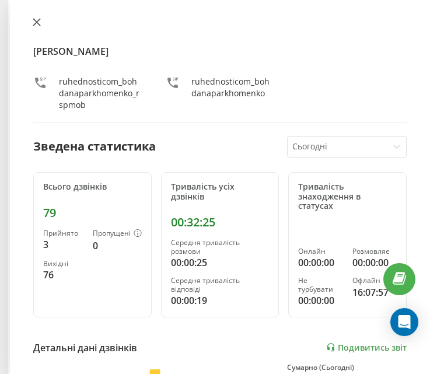
click at [39, 21] on icon at bounding box center [36, 22] width 7 height 7
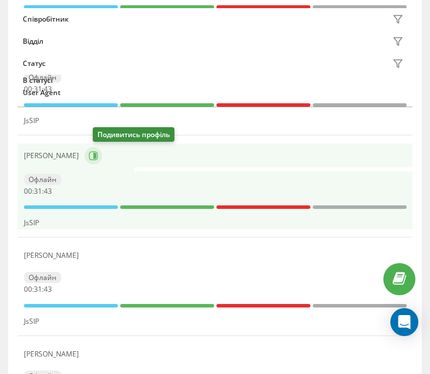
click at [102, 162] on button at bounding box center [94, 156] width 18 height 18
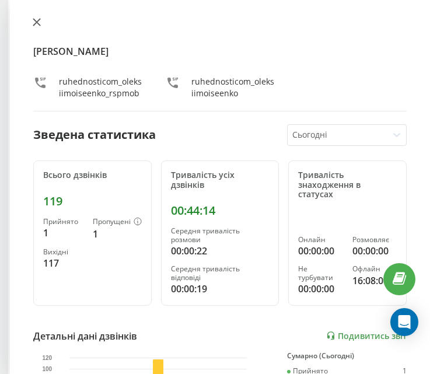
click at [33, 25] on icon at bounding box center [37, 22] width 8 height 8
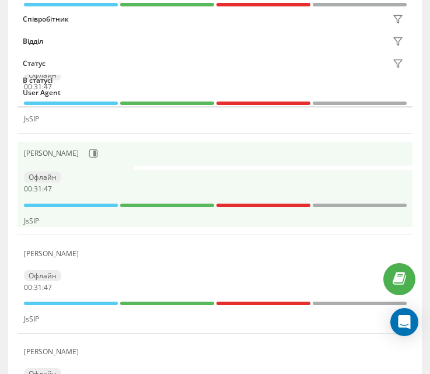
scroll to position [698, 0]
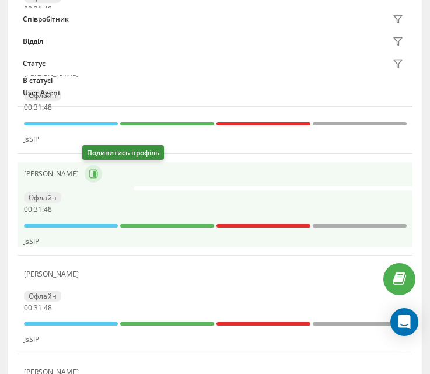
click at [86, 174] on button at bounding box center [94, 174] width 18 height 18
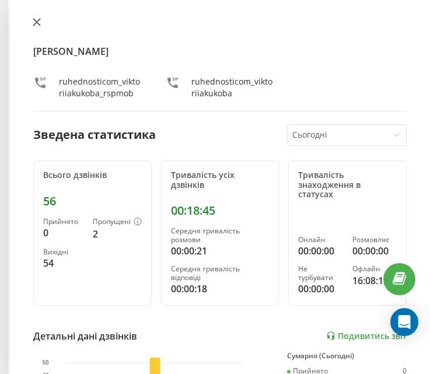
click at [43, 21] on button at bounding box center [36, 23] width 15 height 11
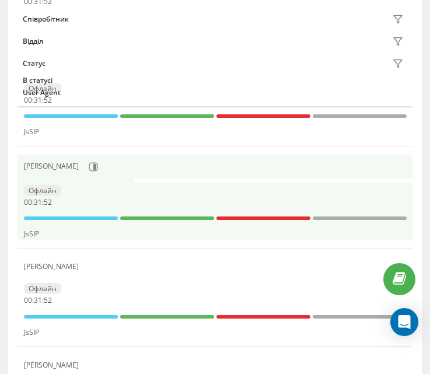
scroll to position [582, 0]
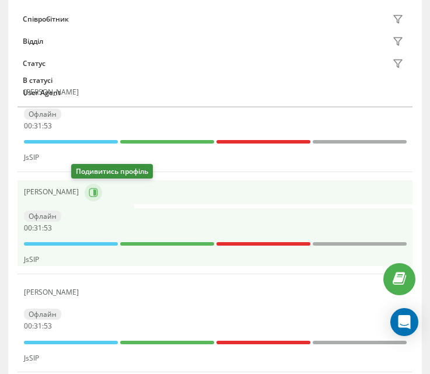
click at [89, 197] on icon at bounding box center [93, 192] width 9 height 9
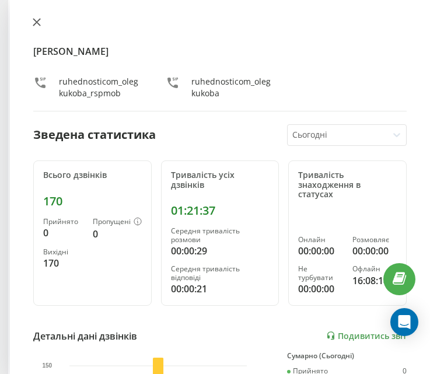
click at [36, 25] on icon at bounding box center [37, 22] width 8 height 8
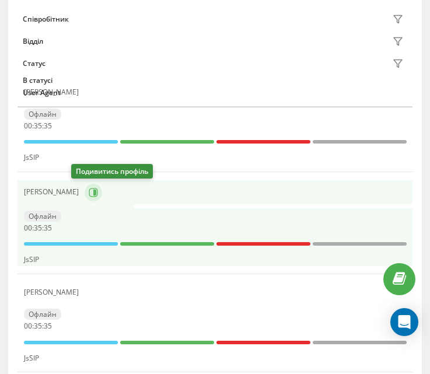
click at [89, 194] on icon at bounding box center [93, 192] width 9 height 9
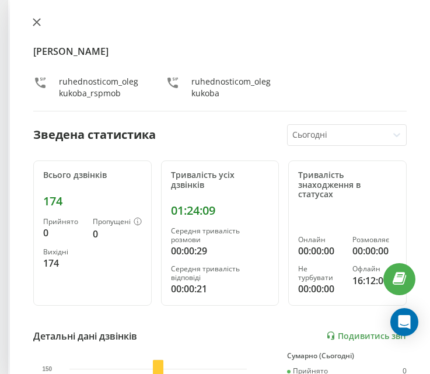
click at [41, 23] on button at bounding box center [36, 23] width 15 height 11
click at [41, 23] on div "Співробітник" at bounding box center [46, 19] width 46 height 8
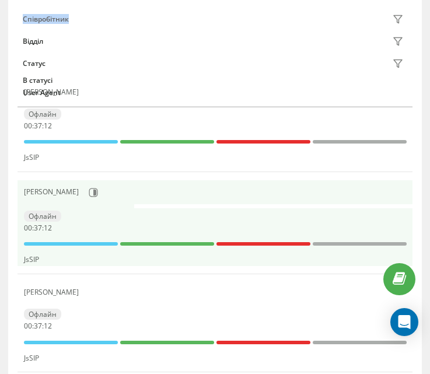
click at [88, 199] on div "Олег Кукоба" at bounding box center [215, 193] width 383 height 20
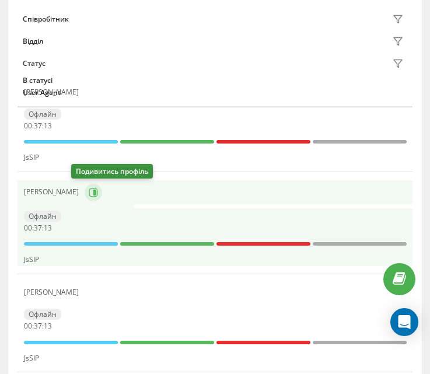
click at [89, 190] on icon at bounding box center [93, 192] width 9 height 9
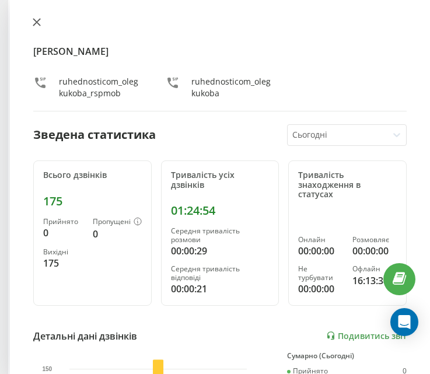
click at [30, 20] on button at bounding box center [36, 23] width 15 height 11
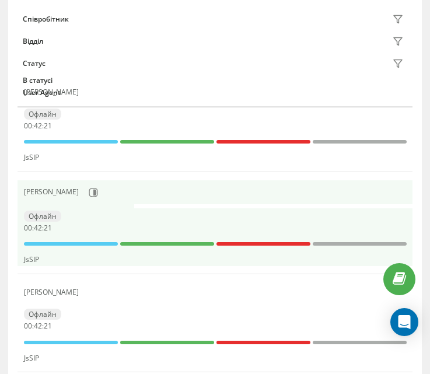
click at [79, 202] on div "Олег Кукоба" at bounding box center [215, 193] width 383 height 20
click at [89, 195] on icon at bounding box center [93, 192] width 9 height 9
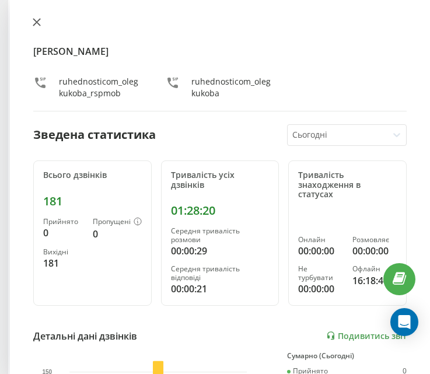
click at [35, 27] on button at bounding box center [36, 23] width 15 height 11
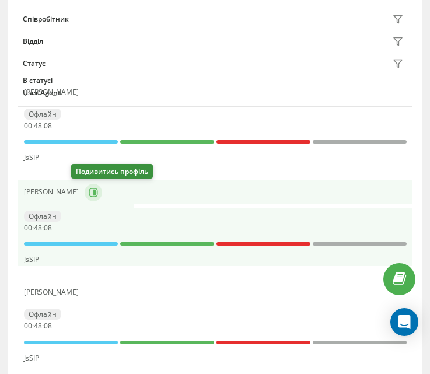
click at [93, 191] on icon at bounding box center [94, 192] width 3 height 6
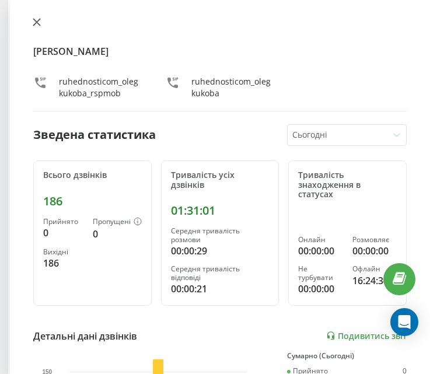
click at [40, 21] on icon at bounding box center [37, 22] width 8 height 8
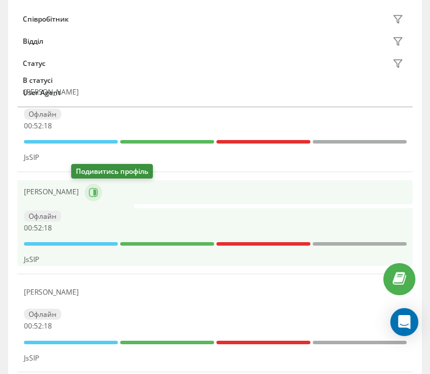
click at [89, 193] on icon at bounding box center [93, 192] width 9 height 9
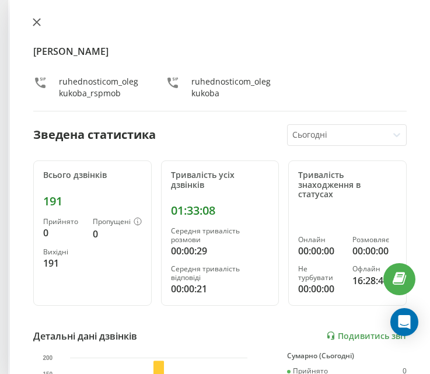
click at [37, 26] on icon at bounding box center [37, 22] width 8 height 8
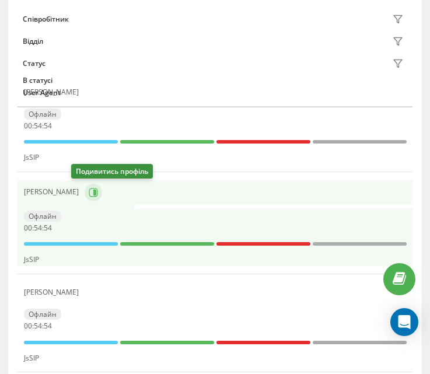
click at [86, 196] on button at bounding box center [94, 193] width 18 height 18
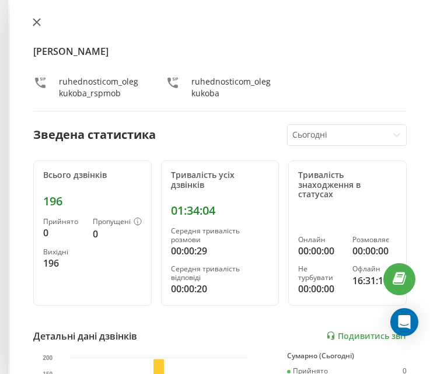
click at [34, 28] on button at bounding box center [36, 23] width 15 height 11
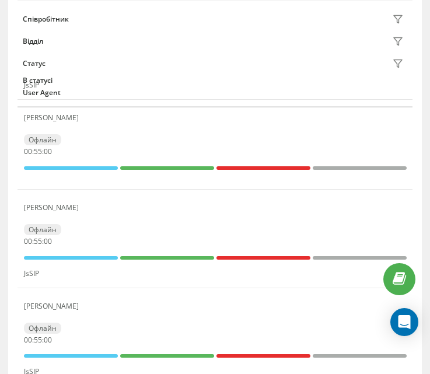
scroll to position [1811, 0]
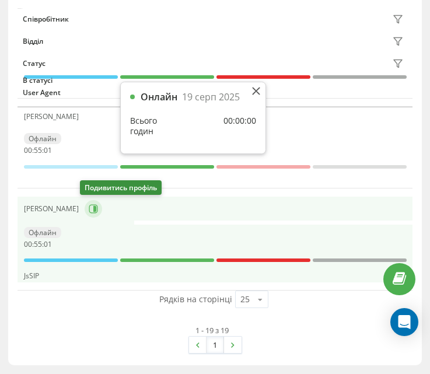
click at [89, 207] on icon at bounding box center [93, 208] width 9 height 9
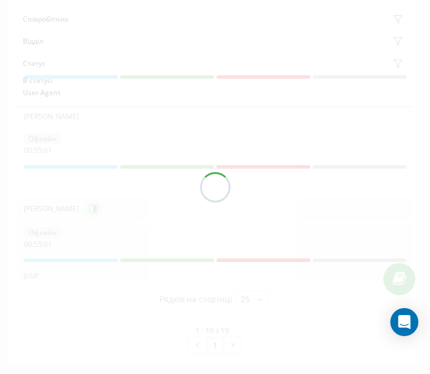
scroll to position [1807, 0]
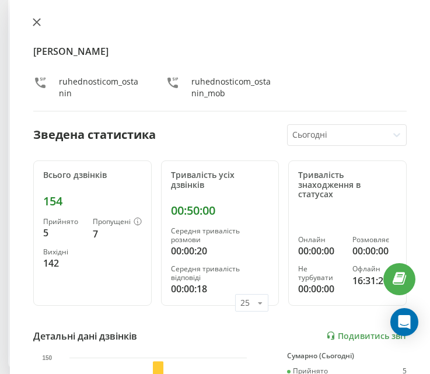
click at [41, 23] on button at bounding box center [36, 23] width 15 height 11
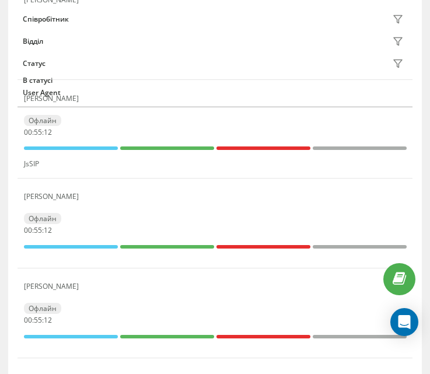
scroll to position [1574, 0]
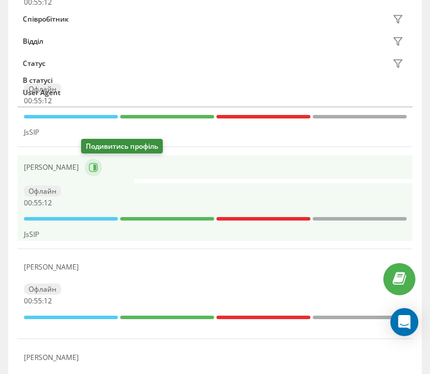
click at [91, 170] on icon at bounding box center [93, 167] width 9 height 9
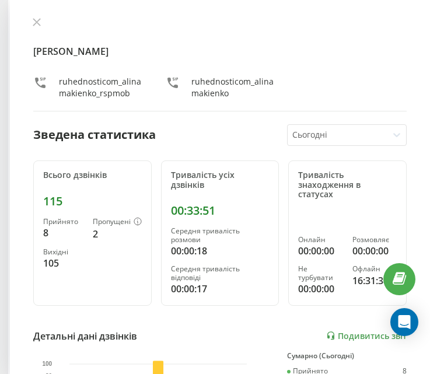
click at [29, 19] on div "Аліна Мак'єнко ruhednosticom_alinamakienko_rspmob ruhednosticom_alinamakienko З…" at bounding box center [220, 187] width 420 height 374
click at [41, 26] on button at bounding box center [36, 23] width 15 height 11
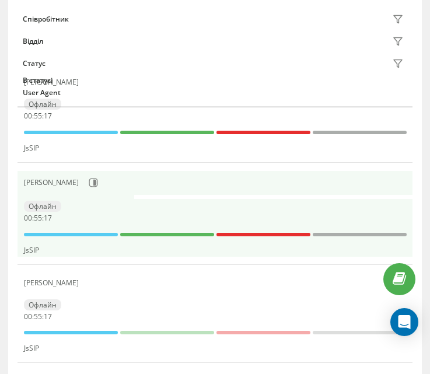
scroll to position [1399, 0]
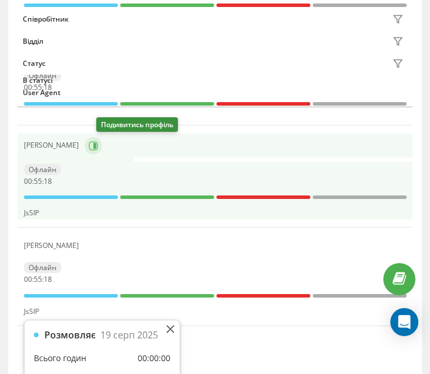
click at [97, 147] on icon at bounding box center [93, 145] width 9 height 9
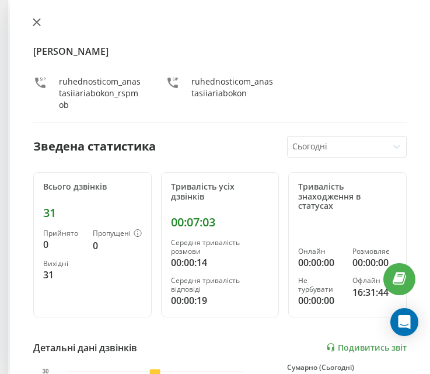
click at [37, 27] on button at bounding box center [36, 23] width 15 height 11
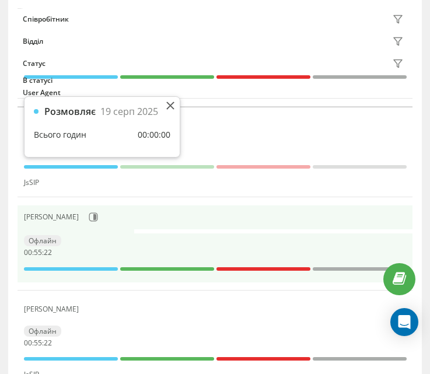
scroll to position [1224, 0]
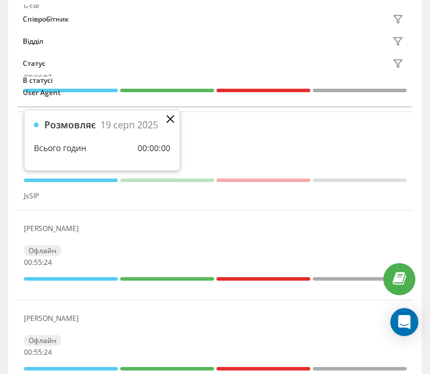
click at [171, 120] on icon at bounding box center [170, 118] width 7 height 7
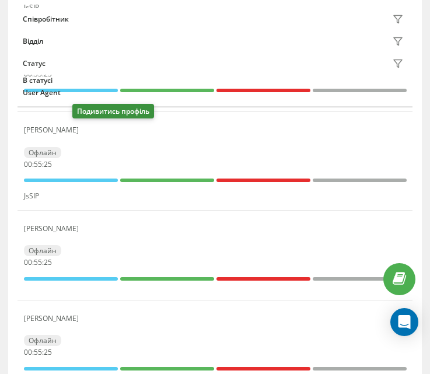
click at [92, 134] on icon at bounding box center [93, 131] width 3 height 6
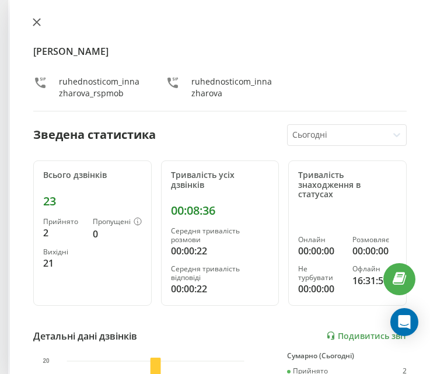
click at [34, 22] on icon at bounding box center [37, 22] width 8 height 8
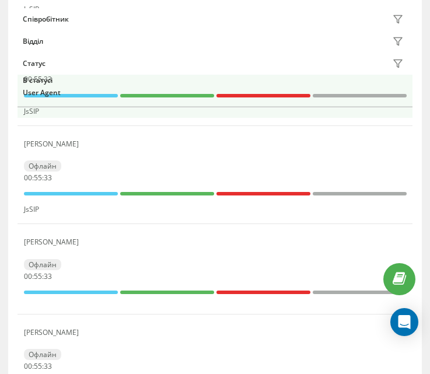
scroll to position [990, 0]
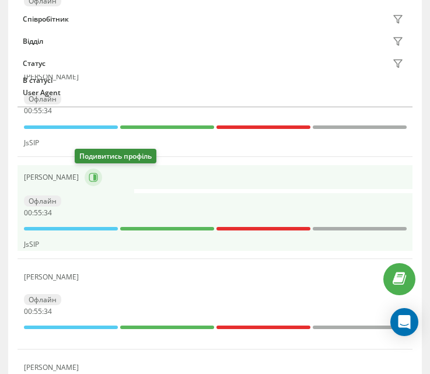
click at [93, 179] on icon at bounding box center [94, 177] width 3 height 6
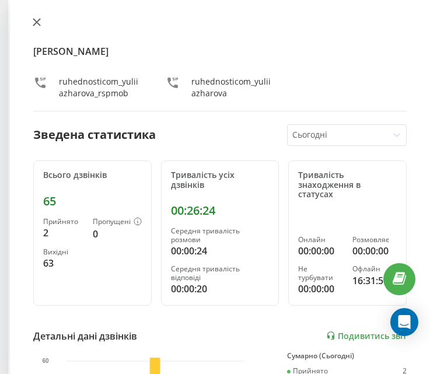
click at [38, 21] on icon at bounding box center [36, 22] width 7 height 7
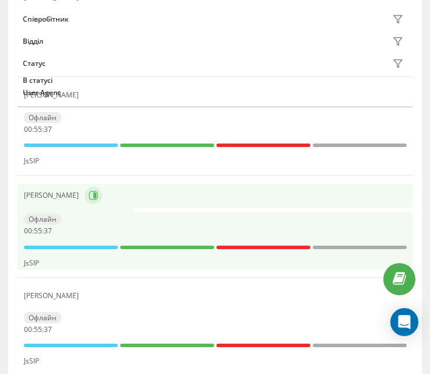
scroll to position [815, 0]
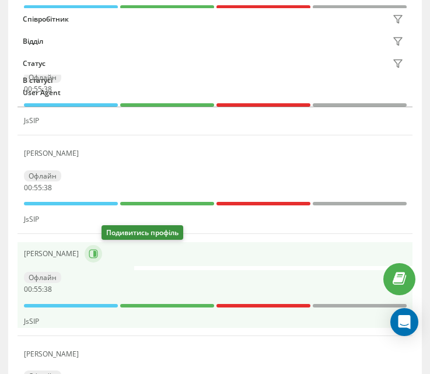
click at [98, 253] on icon at bounding box center [93, 253] width 9 height 9
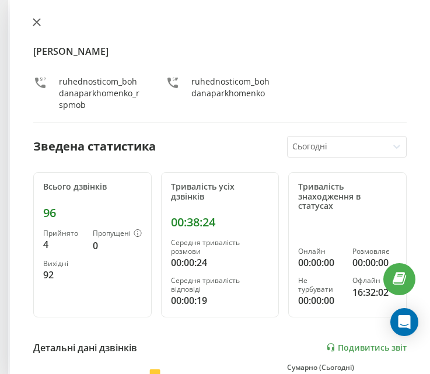
click at [34, 25] on icon at bounding box center [36, 22] width 7 height 7
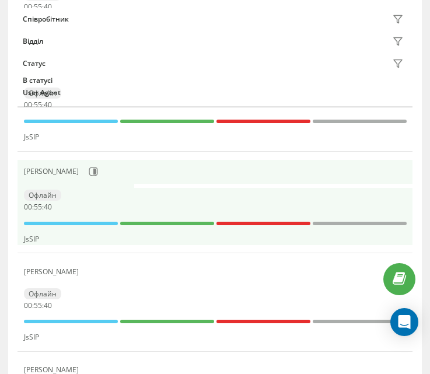
scroll to position [698, 0]
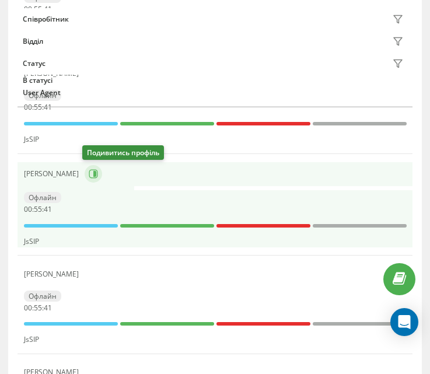
click at [90, 176] on icon at bounding box center [93, 173] width 9 height 9
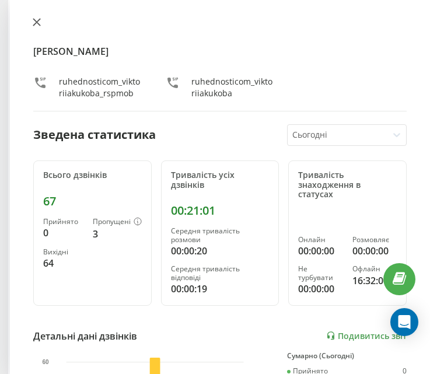
click at [37, 18] on button at bounding box center [36, 23] width 15 height 11
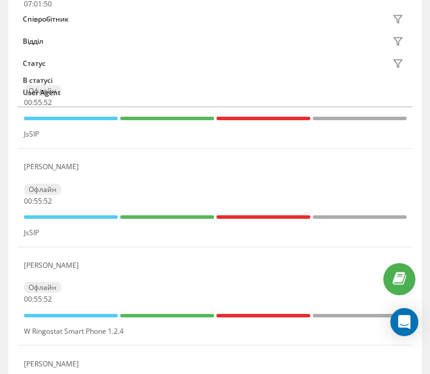
scroll to position [290, 0]
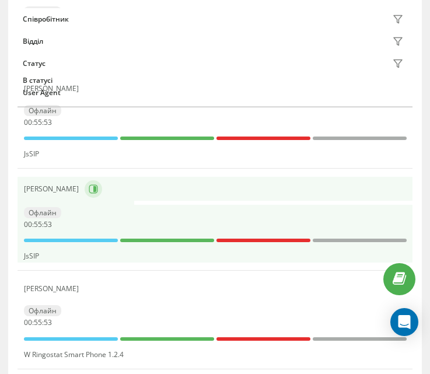
click at [89, 185] on icon at bounding box center [93, 188] width 9 height 9
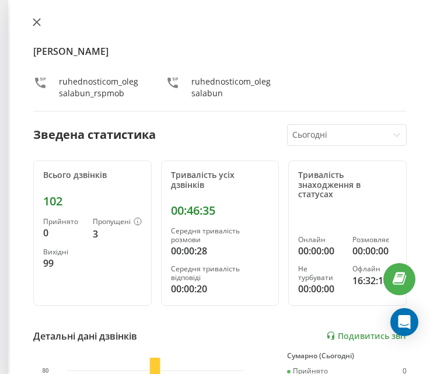
click at [37, 26] on icon at bounding box center [37, 22] width 8 height 8
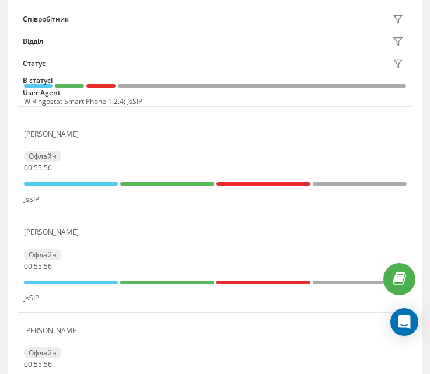
scroll to position [232, 0]
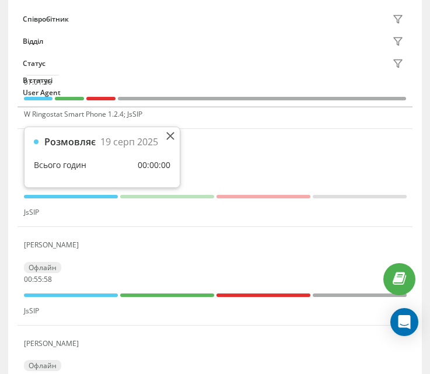
click at [175, 140] on div "Розмовляє 19 серп 2025 Всього годин 00:00:00" at bounding box center [102, 157] width 155 height 60
click at [167, 134] on icon at bounding box center [170, 136] width 8 height 8
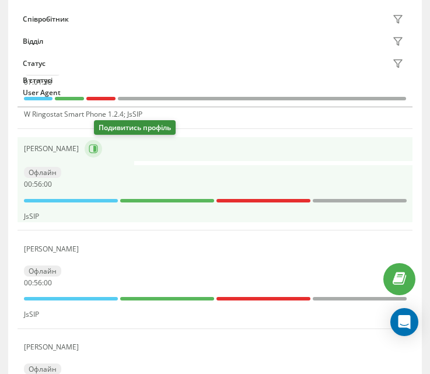
click at [102, 154] on button at bounding box center [94, 149] width 18 height 18
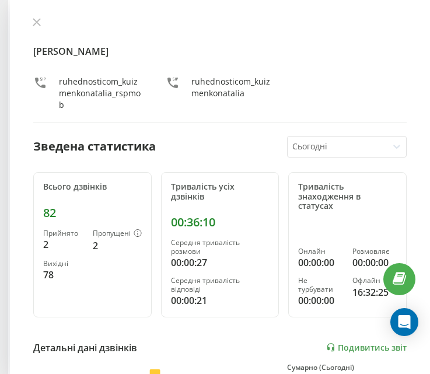
click at [36, 29] on div "Наталія Кузьменко ruhednosticom_kuizmenkonatalia_rspmob ruhednosticom_kuizmenko…" at bounding box center [219, 71] width 373 height 106
click at [37, 22] on icon at bounding box center [36, 22] width 7 height 7
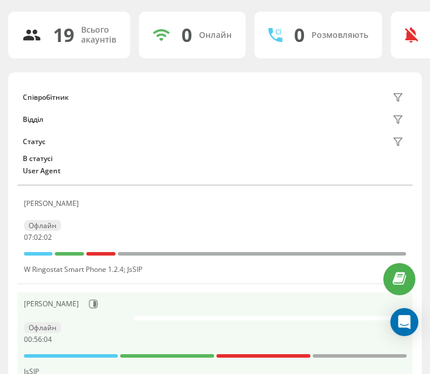
scroll to position [57, 0]
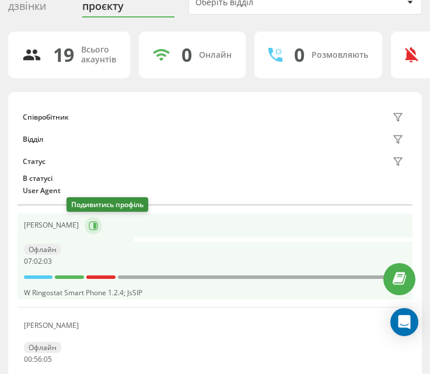
click at [85, 227] on button at bounding box center [94, 226] width 18 height 18
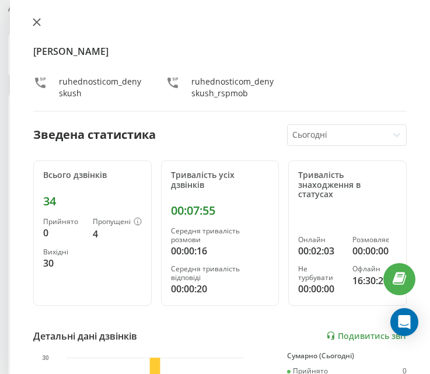
click at [39, 25] on icon at bounding box center [36, 22] width 7 height 7
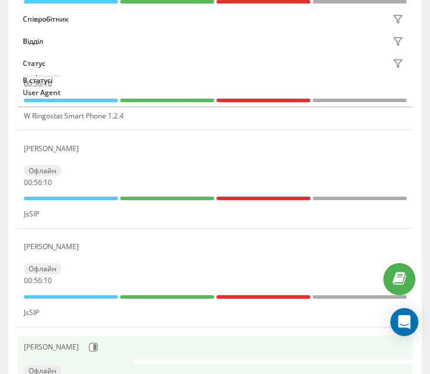
scroll to position [582, 0]
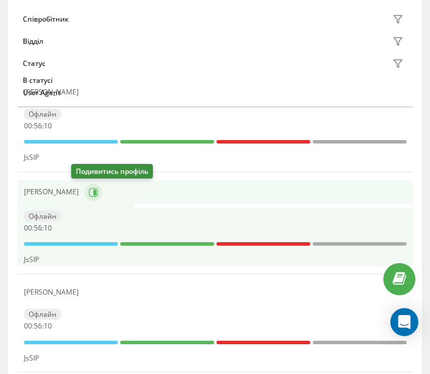
click at [87, 192] on button at bounding box center [94, 193] width 18 height 18
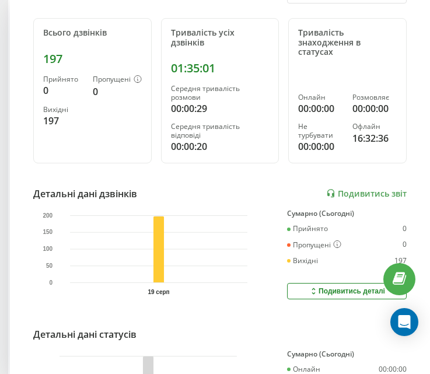
scroll to position [175, 0]
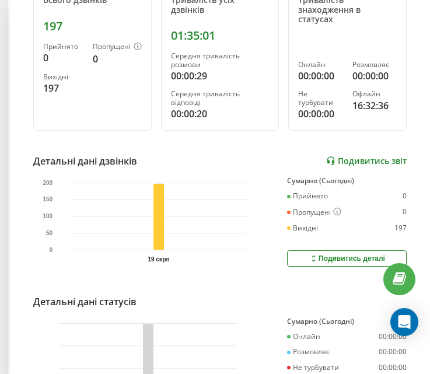
click at [352, 163] on link "Подивитись звіт" at bounding box center [366, 161] width 81 height 10
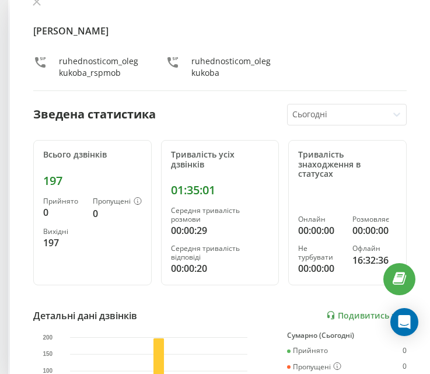
scroll to position [0, 0]
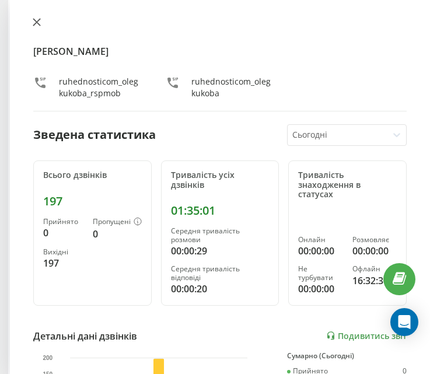
click at [35, 23] on icon at bounding box center [36, 22] width 7 height 7
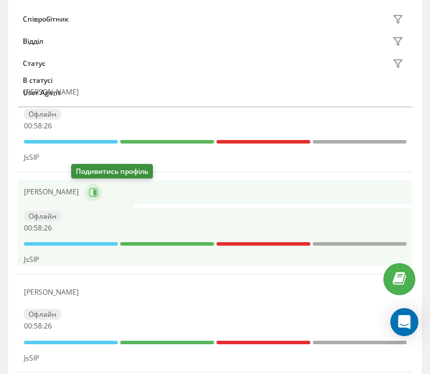
click at [89, 190] on icon at bounding box center [93, 192] width 9 height 9
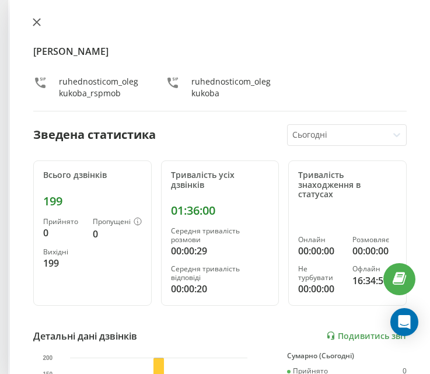
click at [34, 20] on icon at bounding box center [36, 22] width 7 height 7
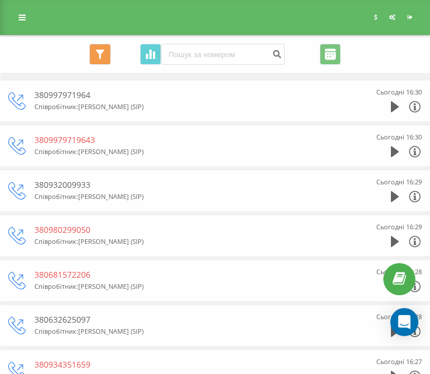
drag, startPoint x: 307, startPoint y: 102, endPoint x: 392, endPoint y: 53, distance: 98.3
click at [392, 53] on div "Всі дзвінки Основний Графік Експорт .csv .xls .xlsx [DATE] - [DATE]" at bounding box center [215, 54] width 414 height 21
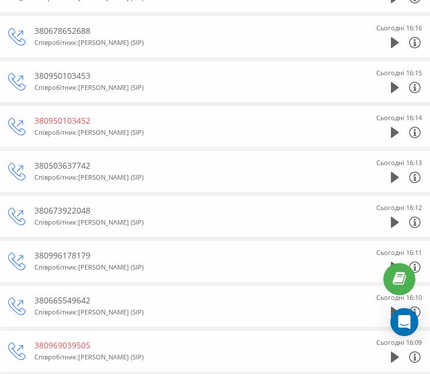
scroll to position [924, 0]
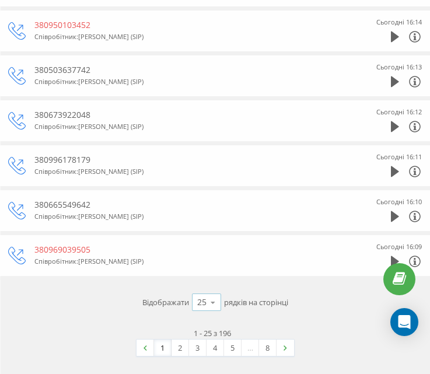
click at [202, 301] on div "25" at bounding box center [201, 302] width 9 height 12
click at [202, 290] on span "100" at bounding box center [204, 288] width 14 height 11
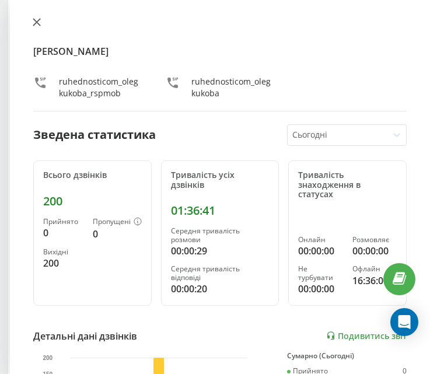
click at [39, 26] on button at bounding box center [36, 23] width 15 height 11
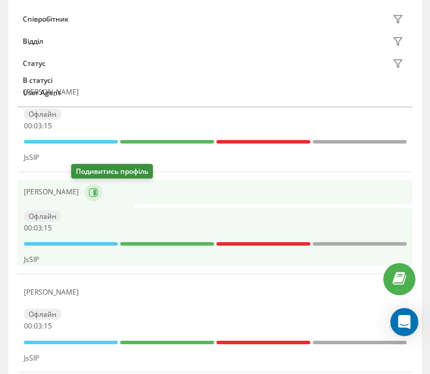
click at [89, 190] on icon at bounding box center [93, 192] width 9 height 9
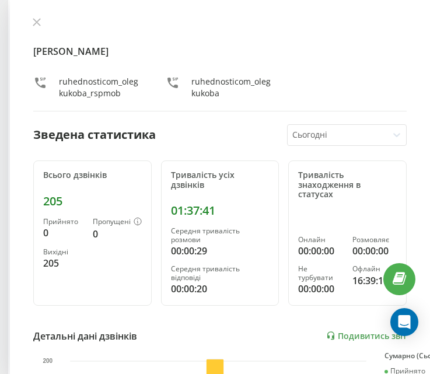
click at [361, 134] on div at bounding box center [337, 134] width 91 height 13
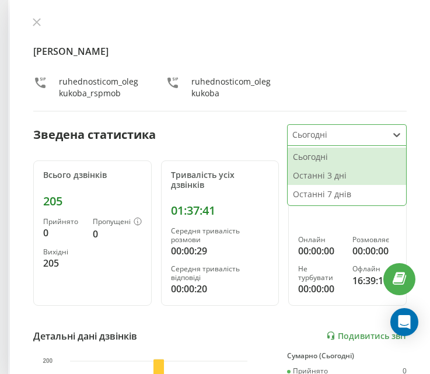
click at [340, 172] on div "Останні 3 дні" at bounding box center [347, 175] width 118 height 19
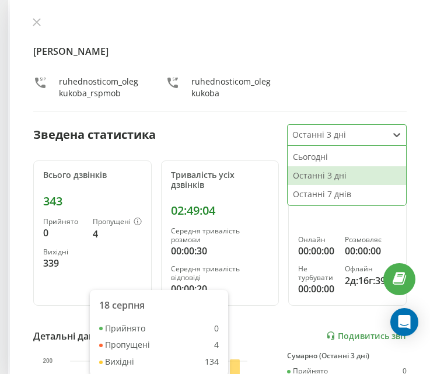
click at [378, 141] on div "Останні 3 дні" at bounding box center [338, 135] width 100 height 20
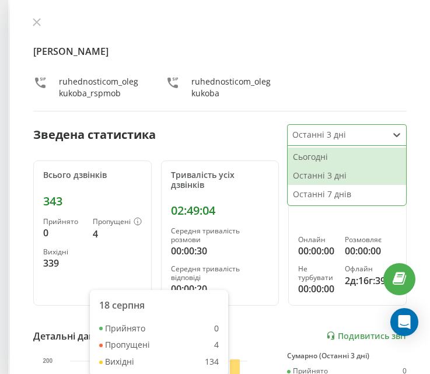
click at [368, 160] on div "Сьогодні" at bounding box center [347, 157] width 118 height 19
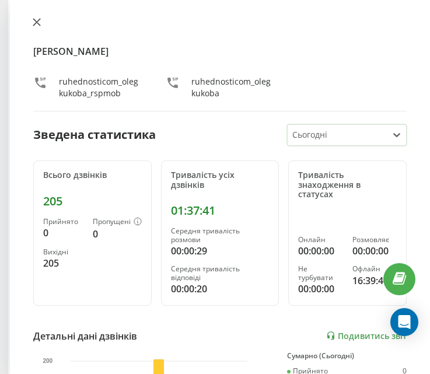
click at [30, 23] on button at bounding box center [36, 23] width 15 height 11
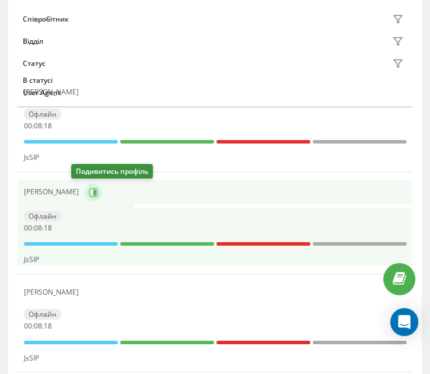
click at [93, 191] on icon at bounding box center [94, 192] width 3 height 6
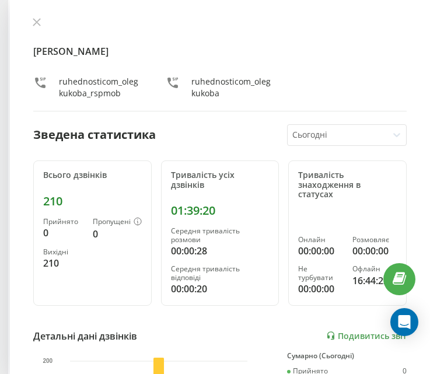
click at [15, 27] on div "Олег Кукоба ruhednosticom_olegkukoba_rspmob ruhednosticom_olegkukoba Зведена ст…" at bounding box center [220, 187] width 420 height 374
click at [35, 21] on icon at bounding box center [36, 22] width 7 height 7
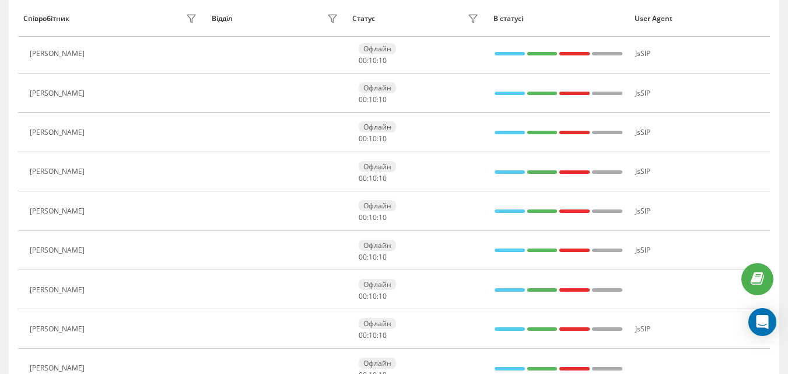
scroll to position [290, 0]
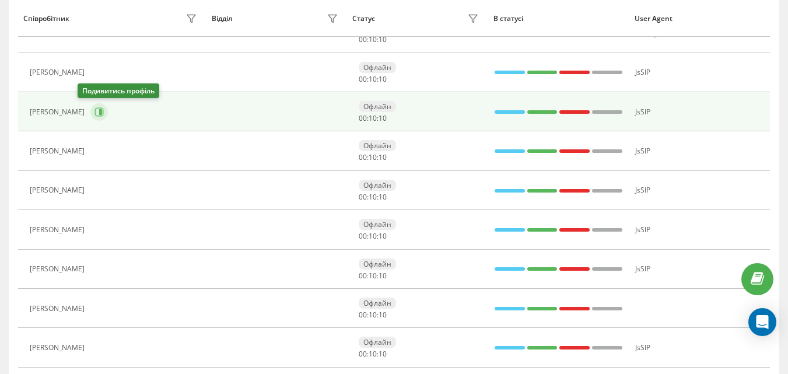
click at [90, 118] on button at bounding box center [99, 112] width 18 height 18
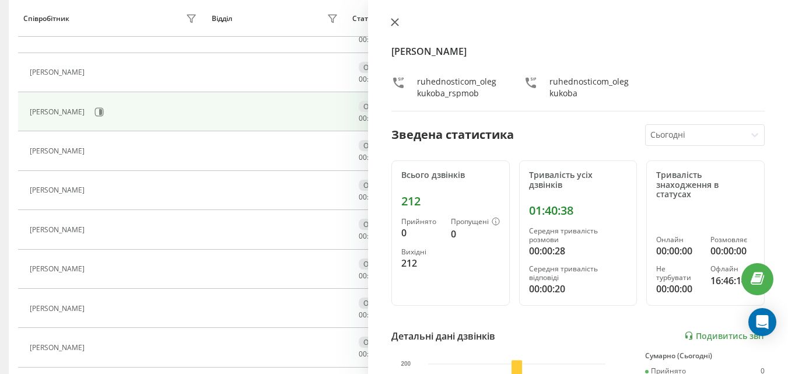
click at [399, 22] on icon at bounding box center [395, 22] width 8 height 8
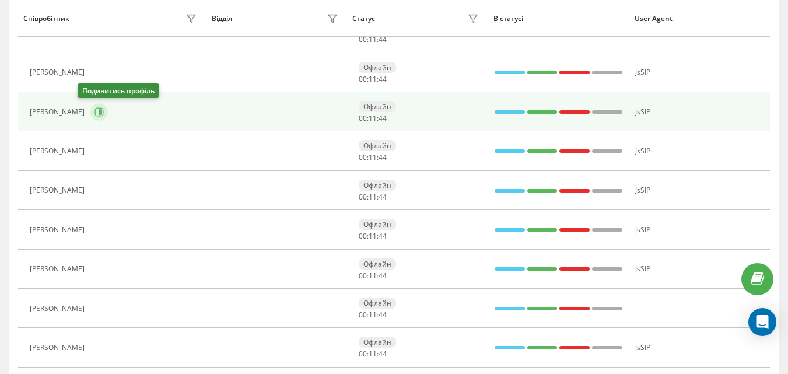
click at [99, 112] on icon at bounding box center [100, 112] width 3 height 6
